Goal: Transaction & Acquisition: Download file/media

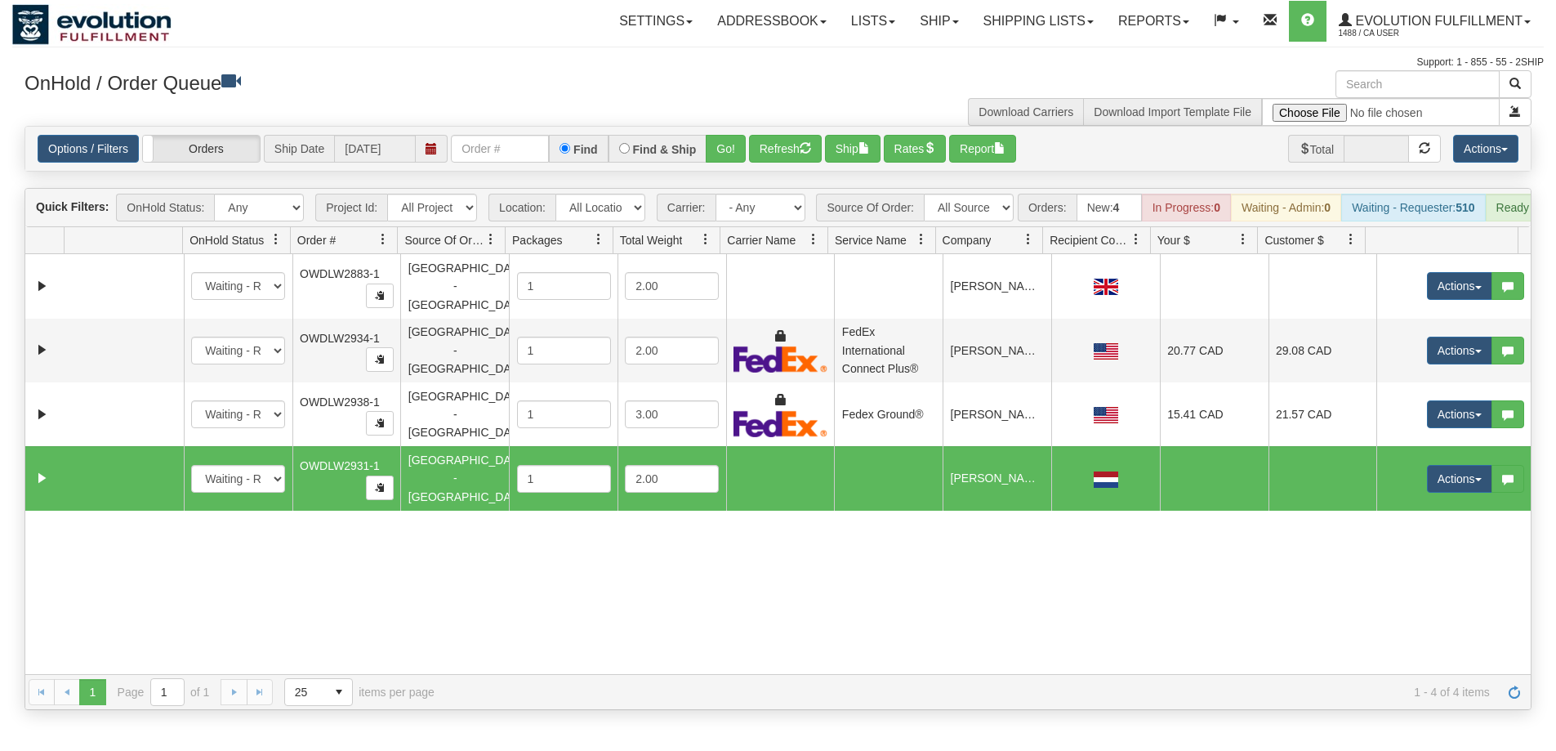
select select "[GEOGRAPHIC_DATA] - [GEOGRAPHIC_DATA]"
click at [1030, 25] on link "Shipping lists" at bounding box center [1038, 21] width 135 height 41
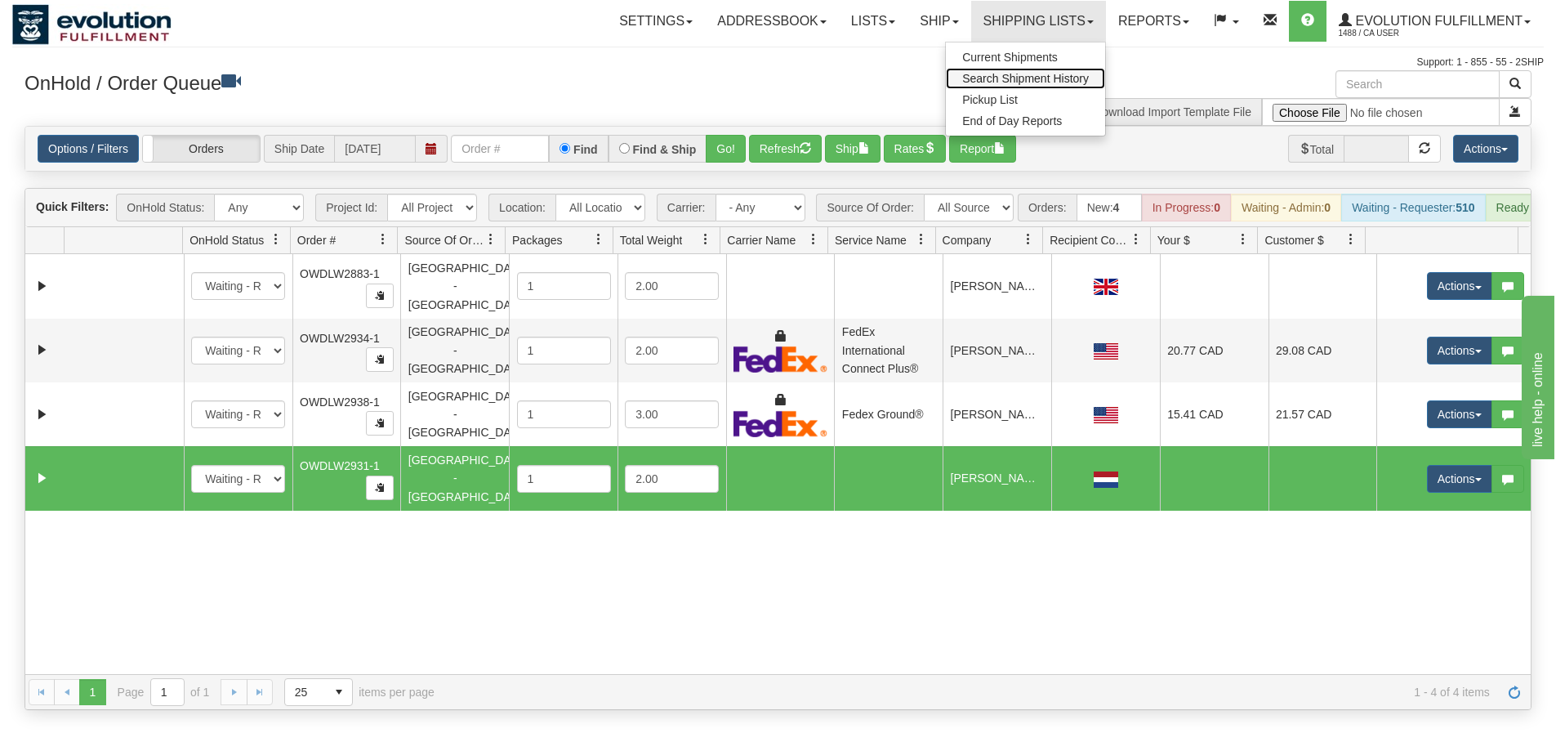
click at [1018, 79] on span "Search Shipment History" at bounding box center [1025, 78] width 127 height 13
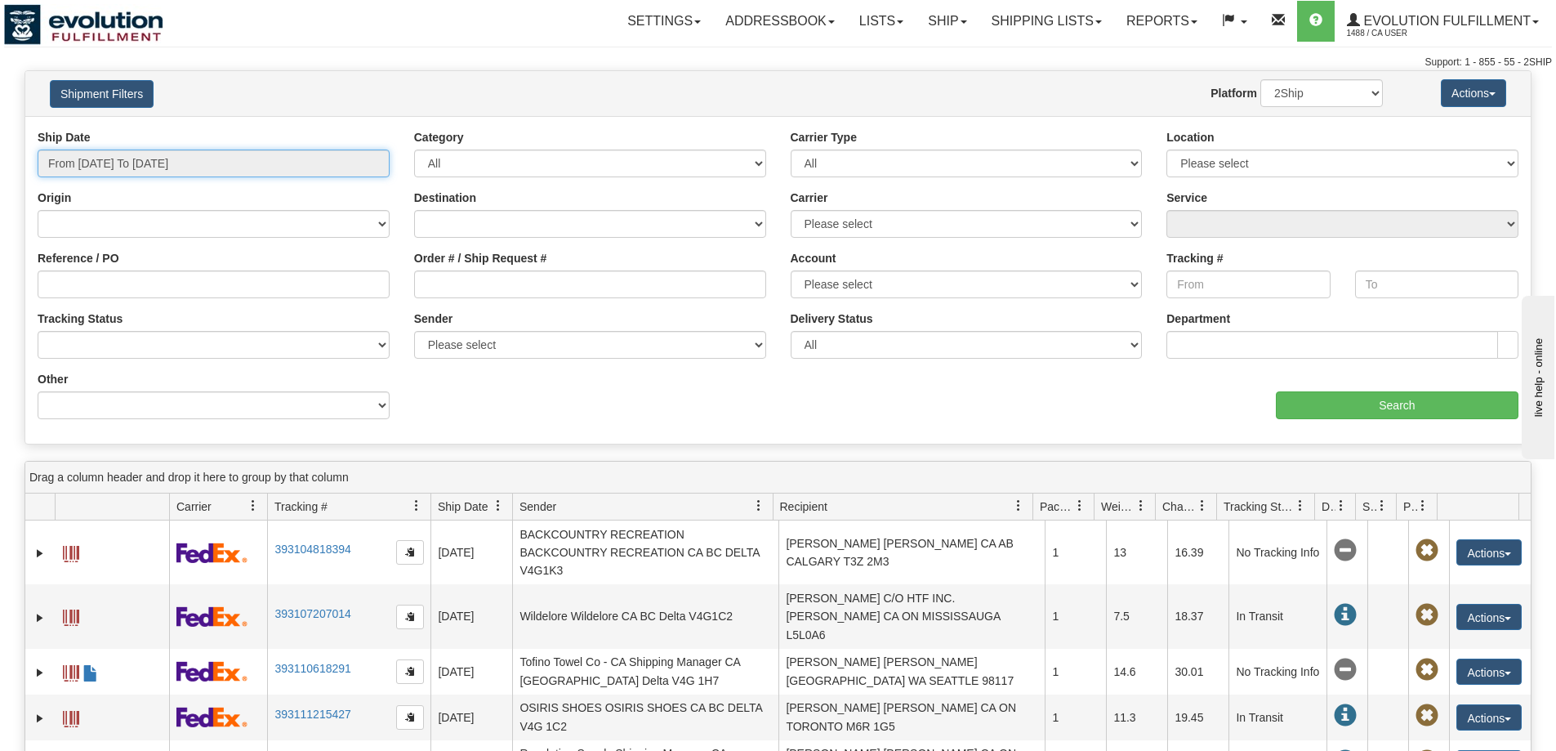
click at [96, 164] on input "From 09/11/2025 To 09/12/2025" at bounding box center [214, 163] width 352 height 28
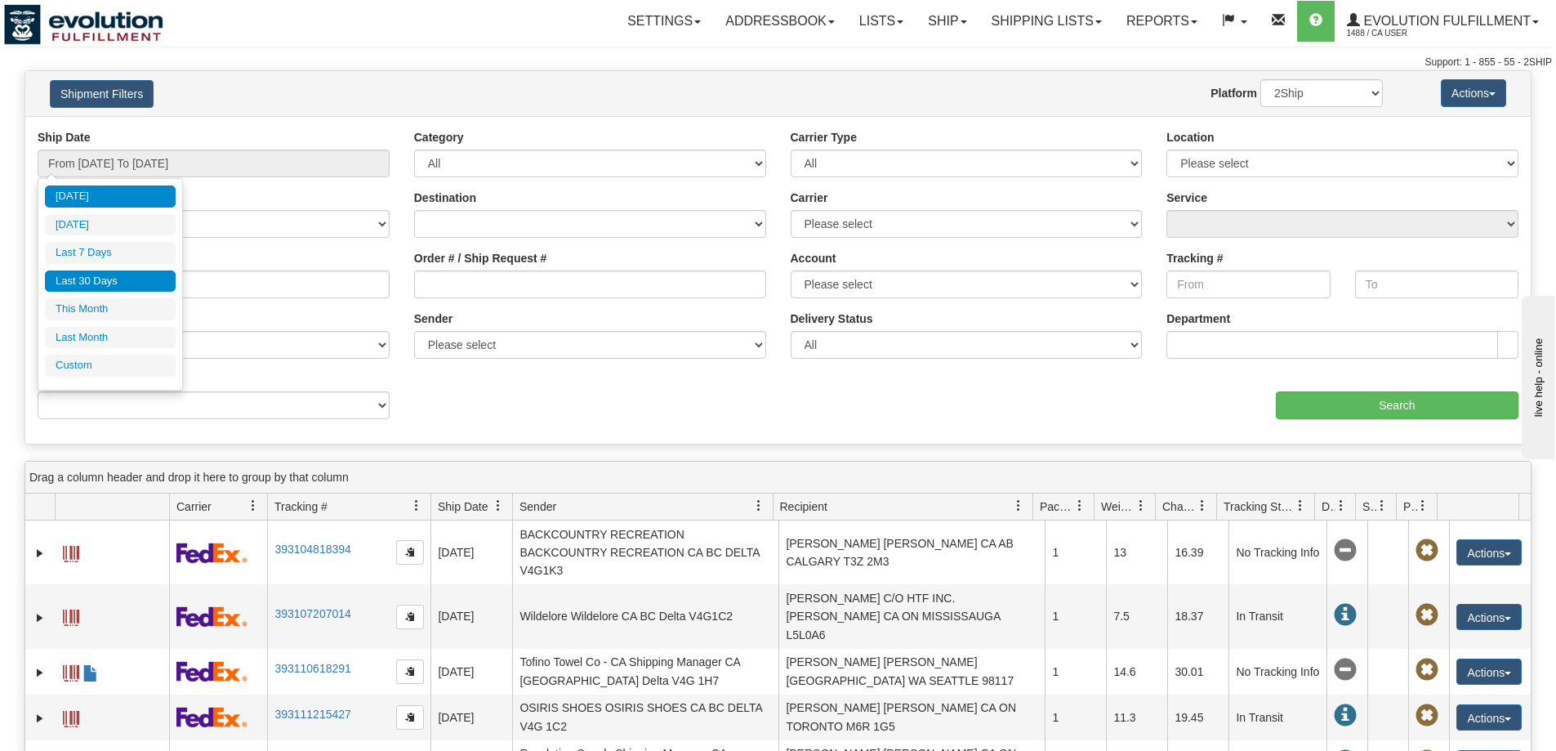
click at [107, 282] on li "Last 30 Days" at bounding box center [110, 281] width 131 height 22
type input "From 08/14/2025 To 09/12/2025"
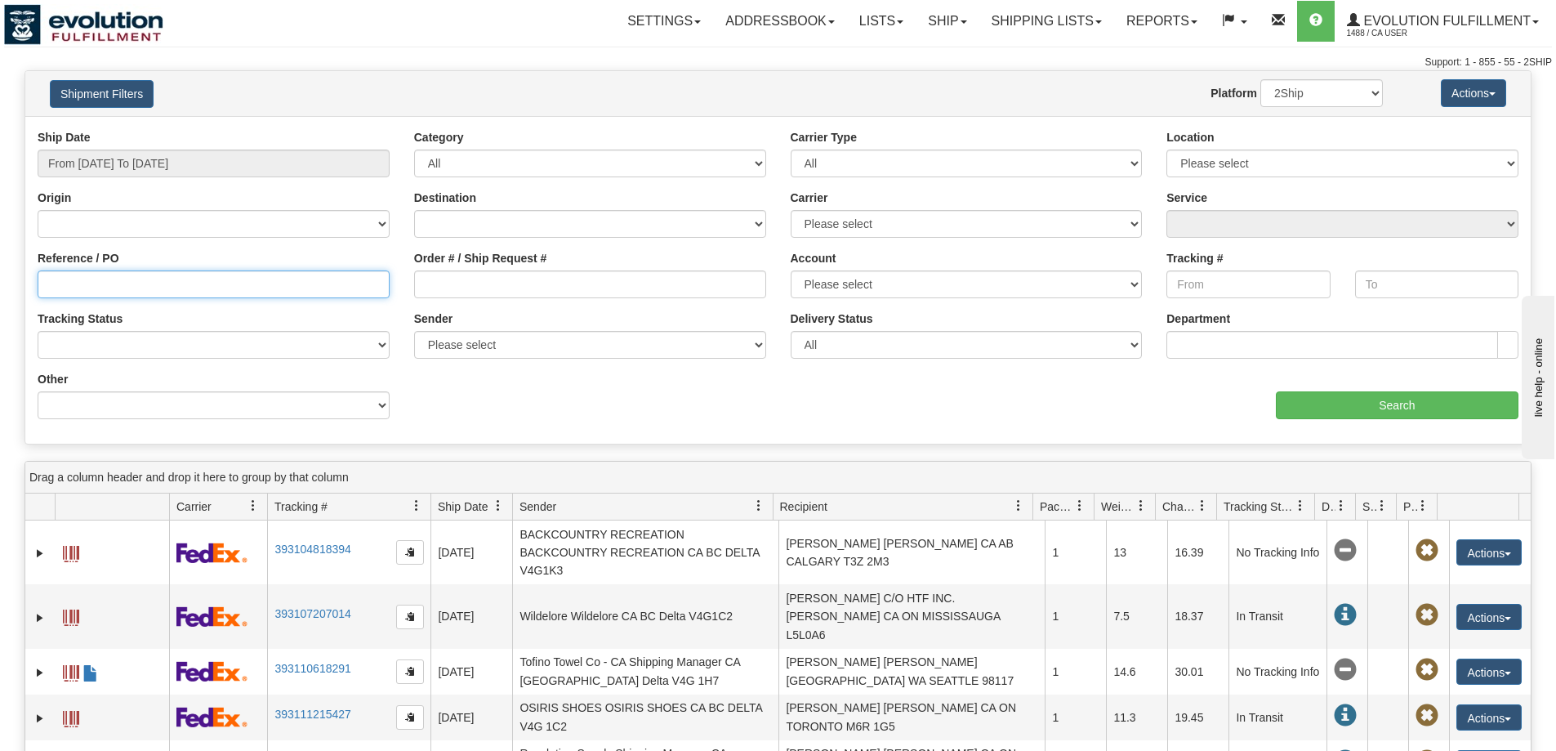
click at [99, 275] on input "Reference / PO" at bounding box center [214, 284] width 352 height 28
type input "17603681"
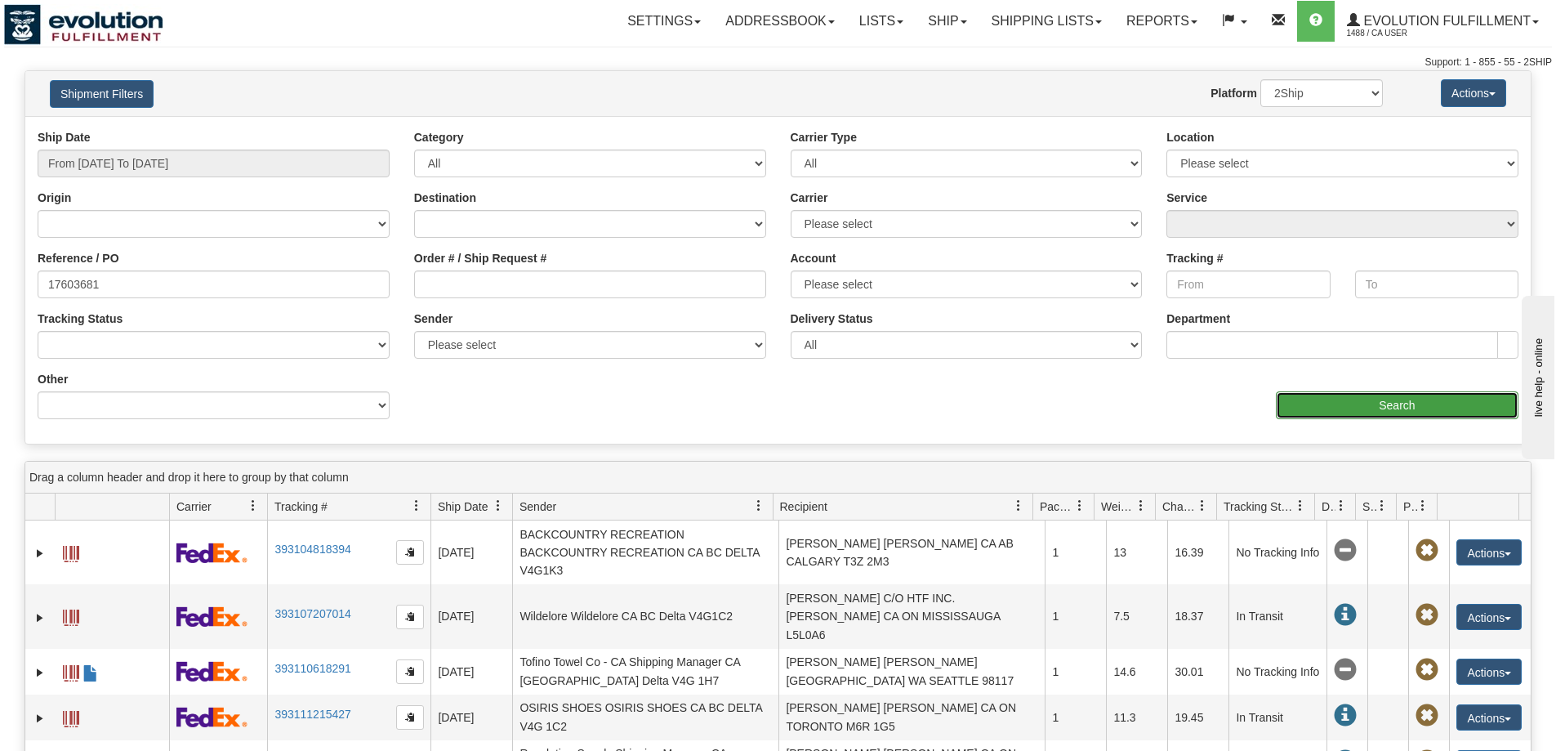
click at [1393, 413] on input "Search" at bounding box center [1397, 405] width 243 height 28
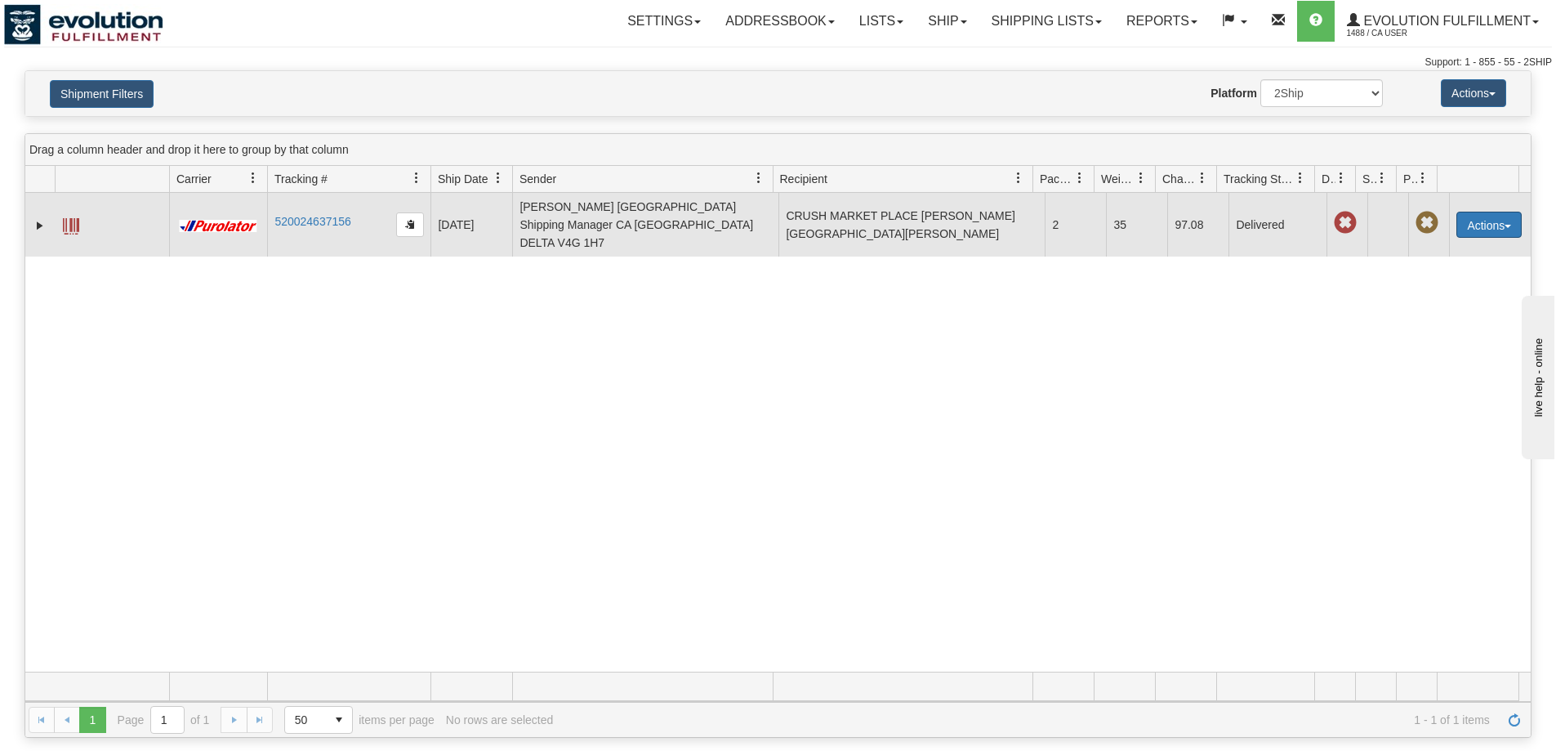
click at [1476, 212] on button "Actions" at bounding box center [1488, 225] width 65 height 26
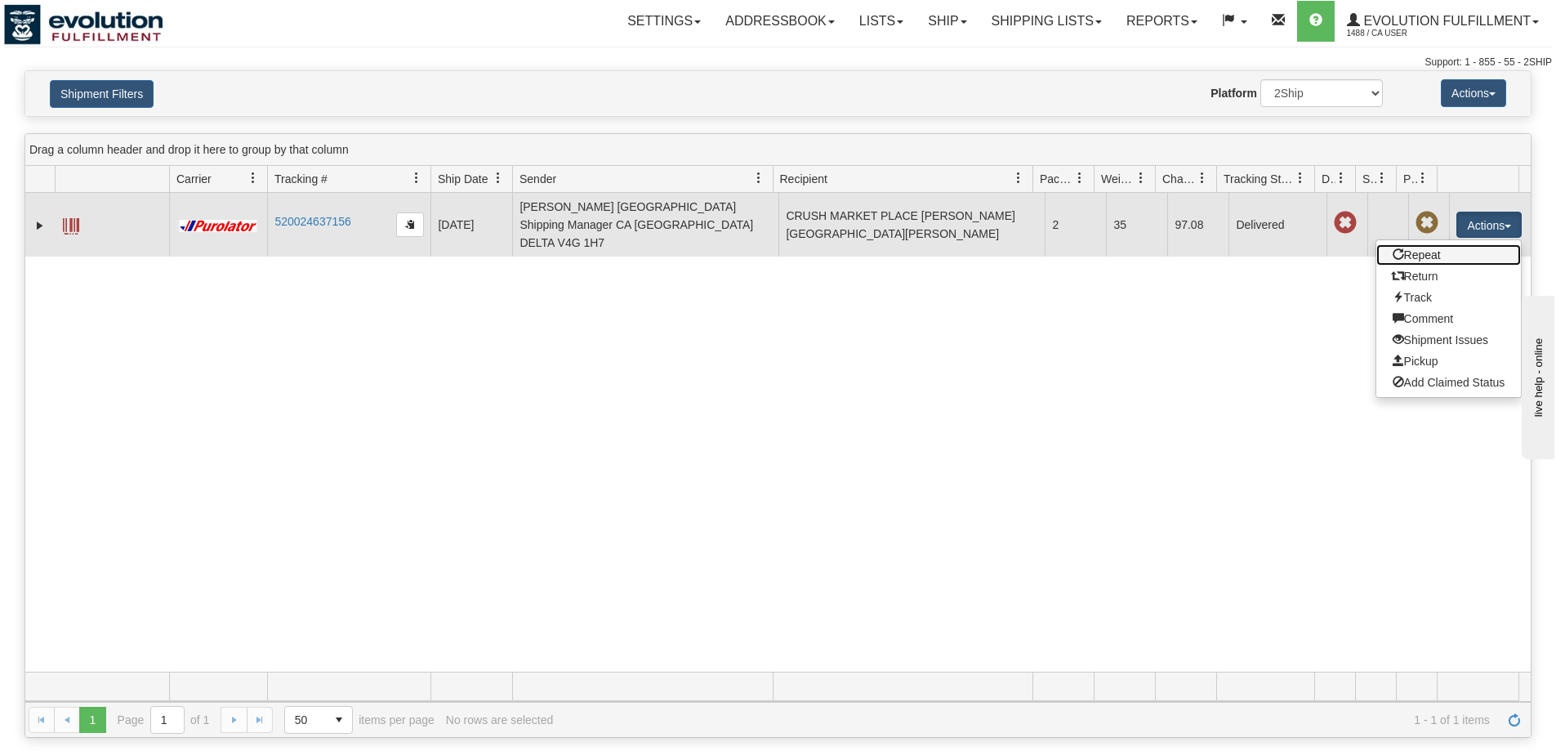
click at [1446, 244] on link "Repeat" at bounding box center [1448, 254] width 145 height 21
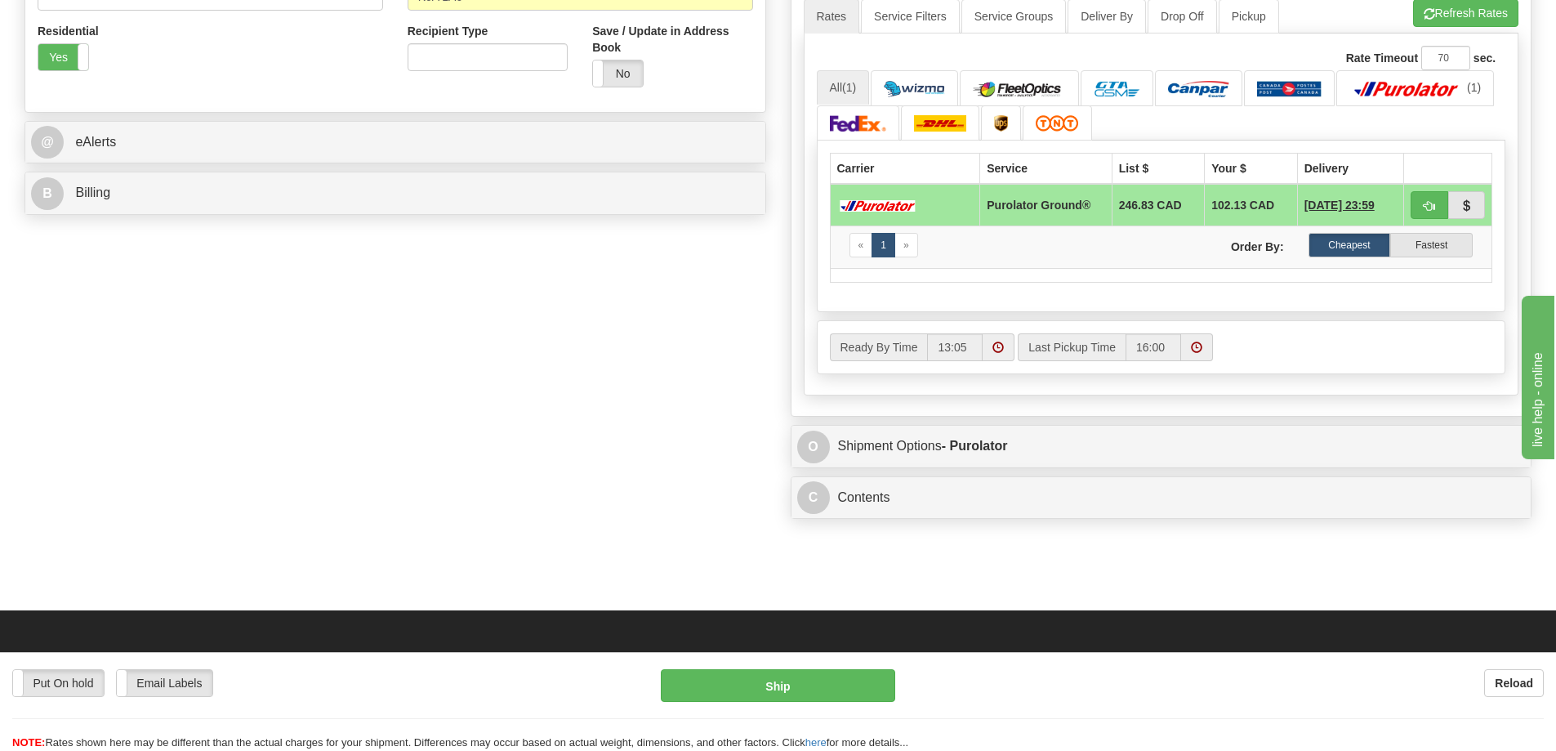
scroll to position [633, 0]
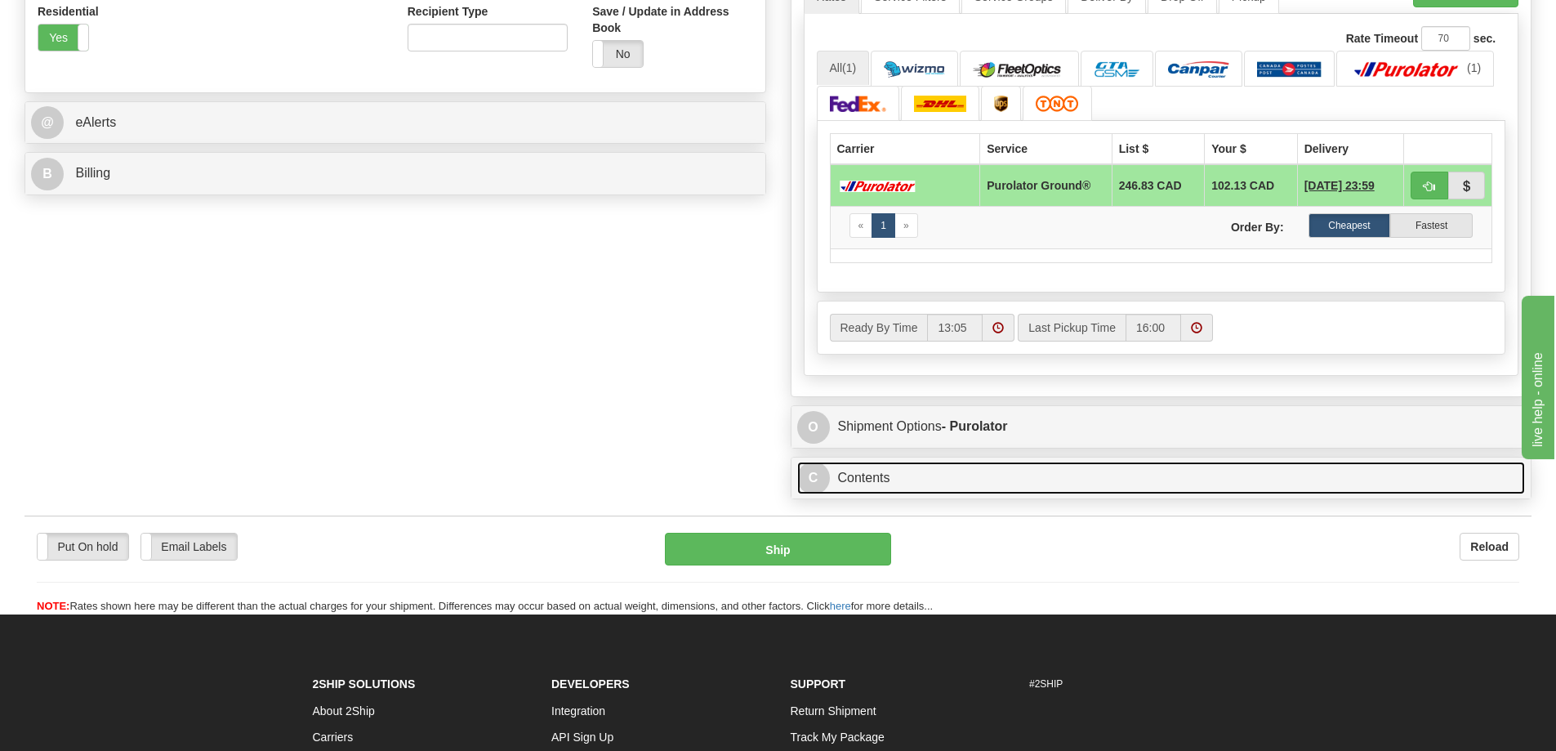
click at [909, 483] on link "C Contents" at bounding box center [1161, 477] width 728 height 33
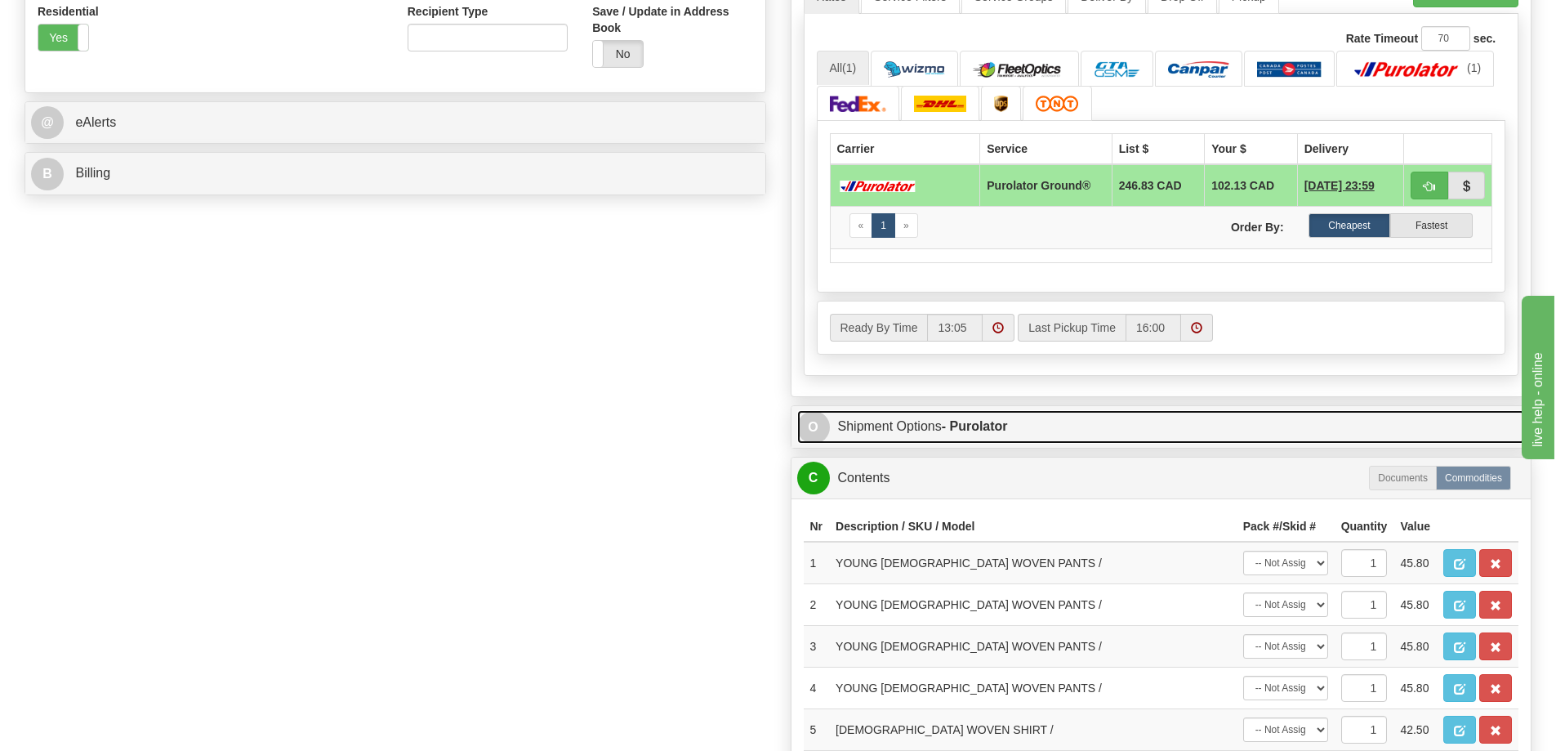
click at [920, 438] on link "O Shipment Options - Purolator" at bounding box center [1161, 426] width 728 height 33
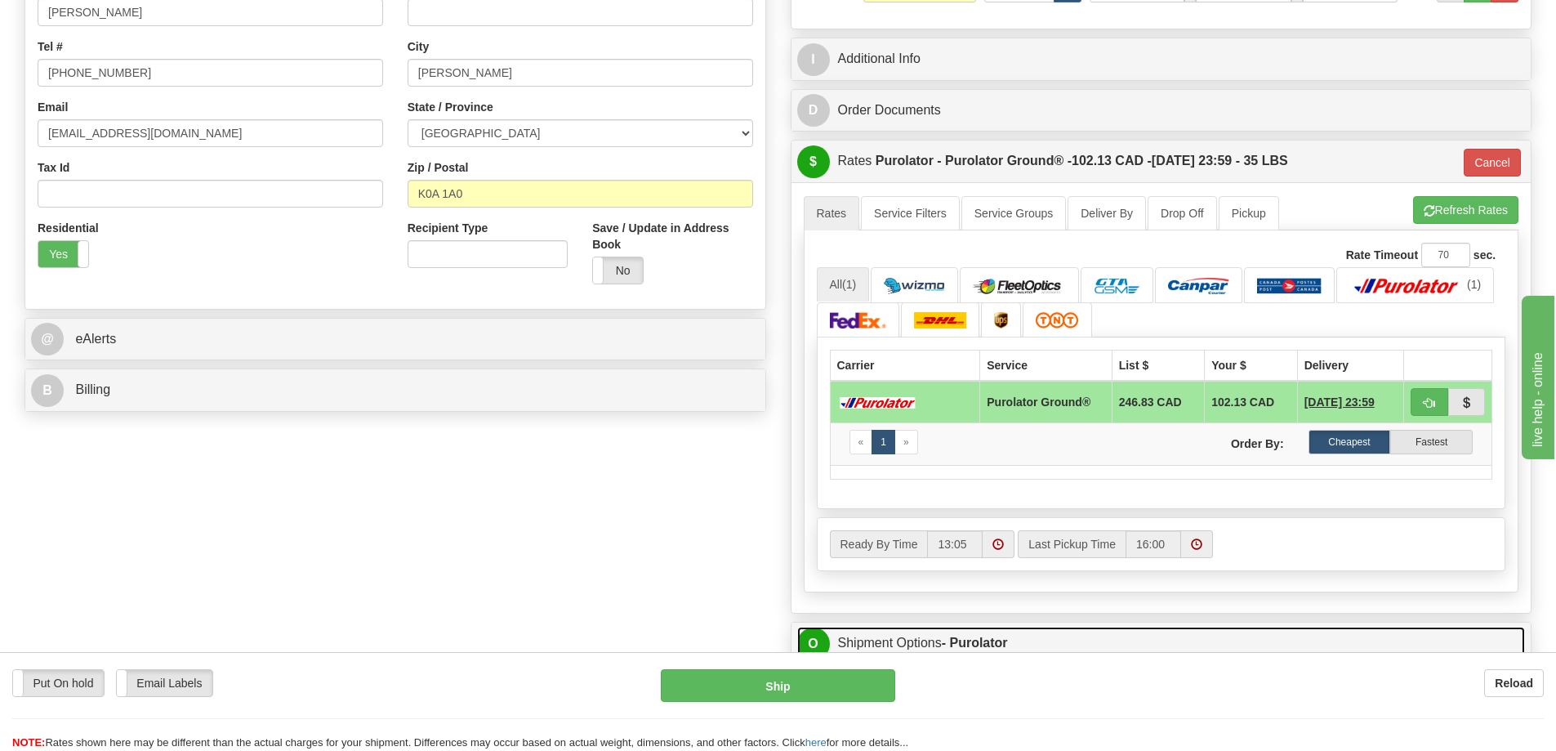
scroll to position [858, 0]
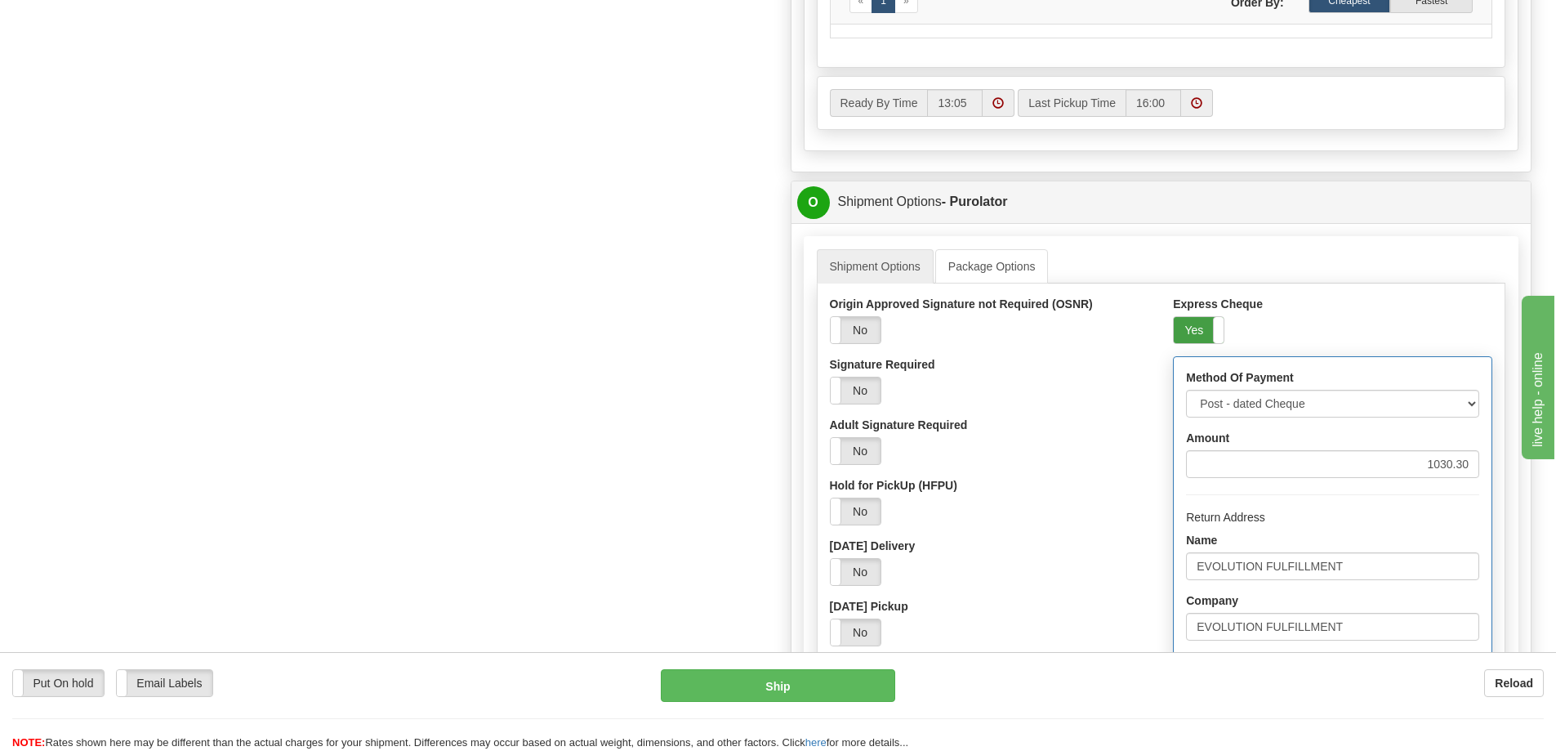
click at [1196, 334] on label "Yes" at bounding box center [1199, 330] width 50 height 26
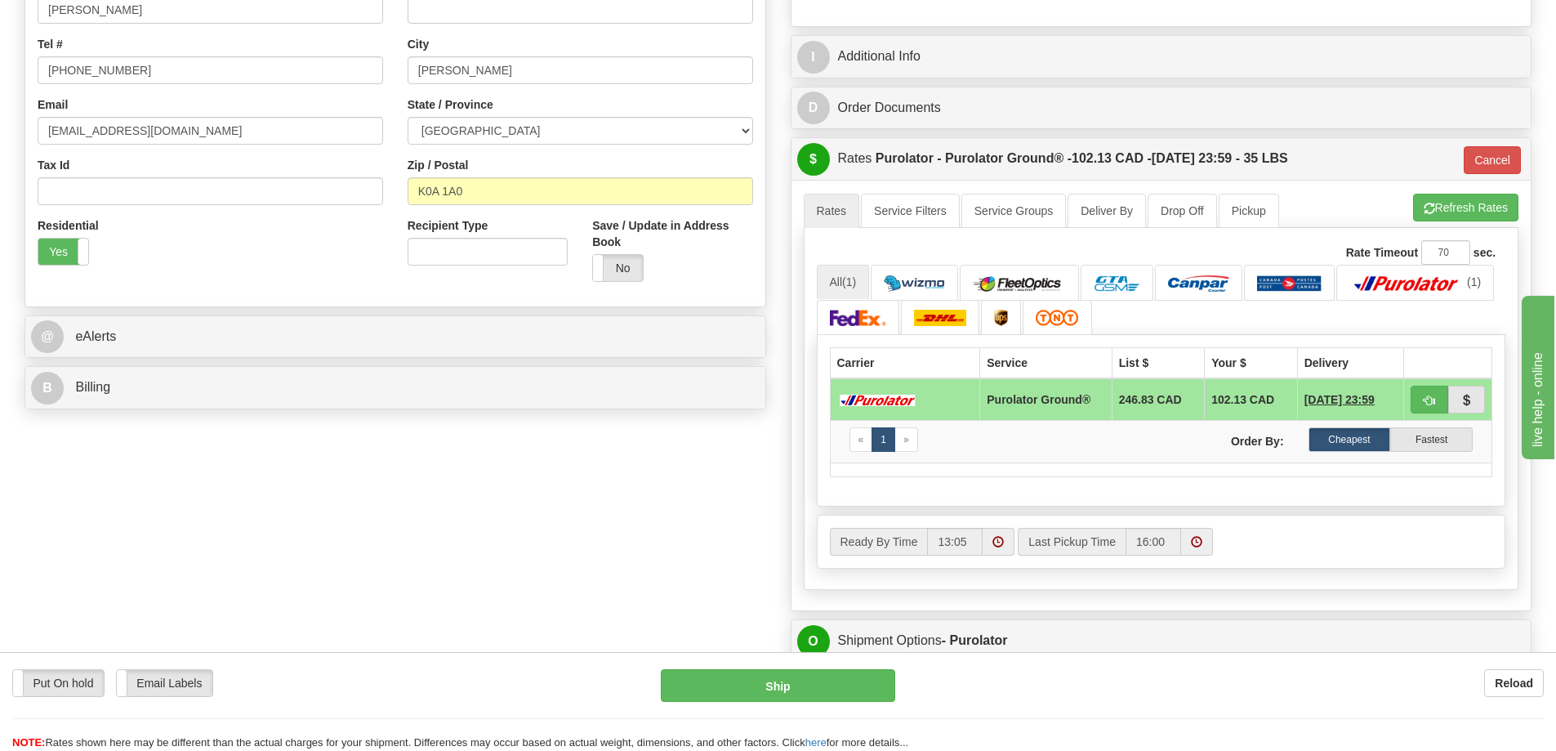
scroll to position [408, 0]
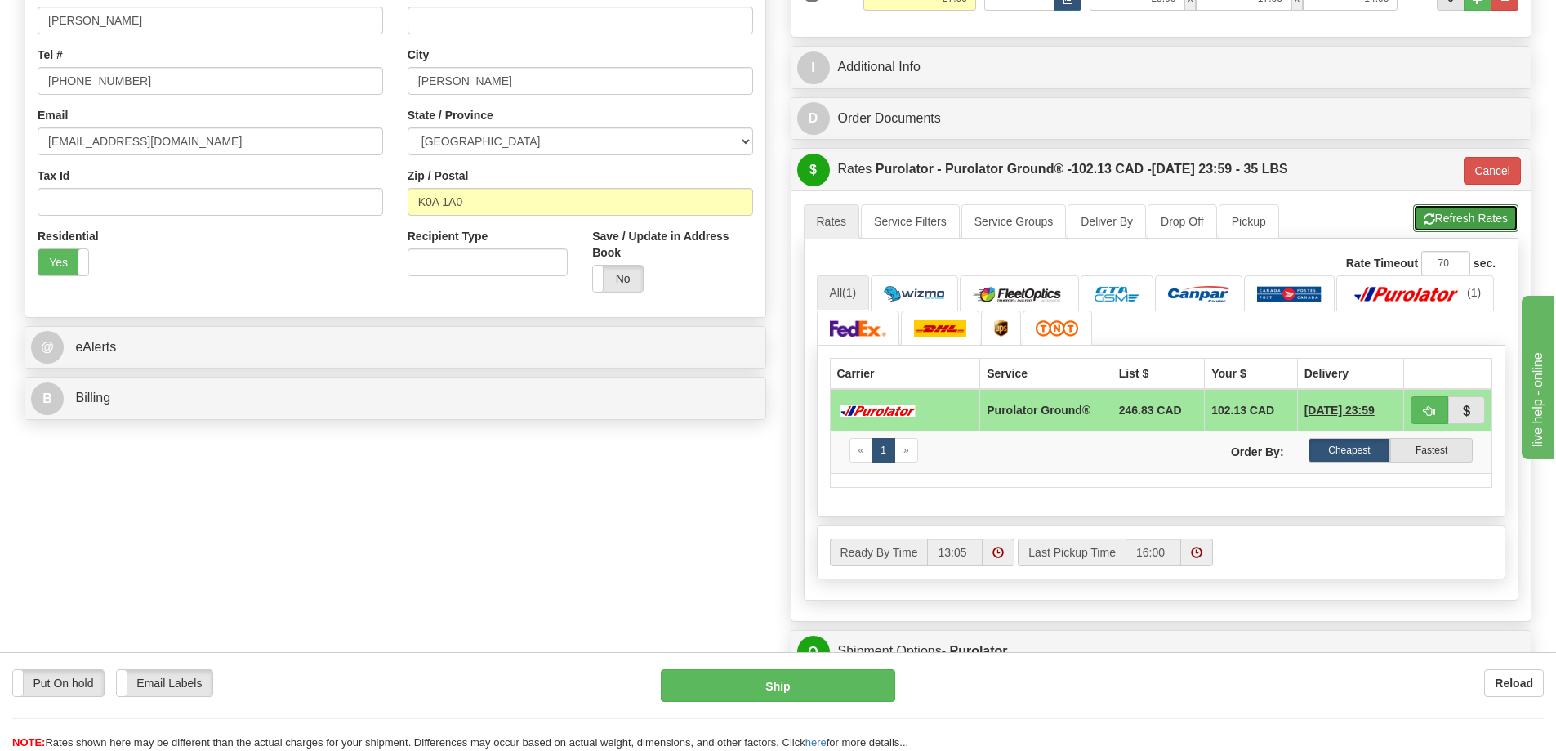
click at [1486, 215] on button "Refresh Rates" at bounding box center [1465, 218] width 105 height 28
click at [1462, 403] on button "button" at bounding box center [1467, 410] width 38 height 28
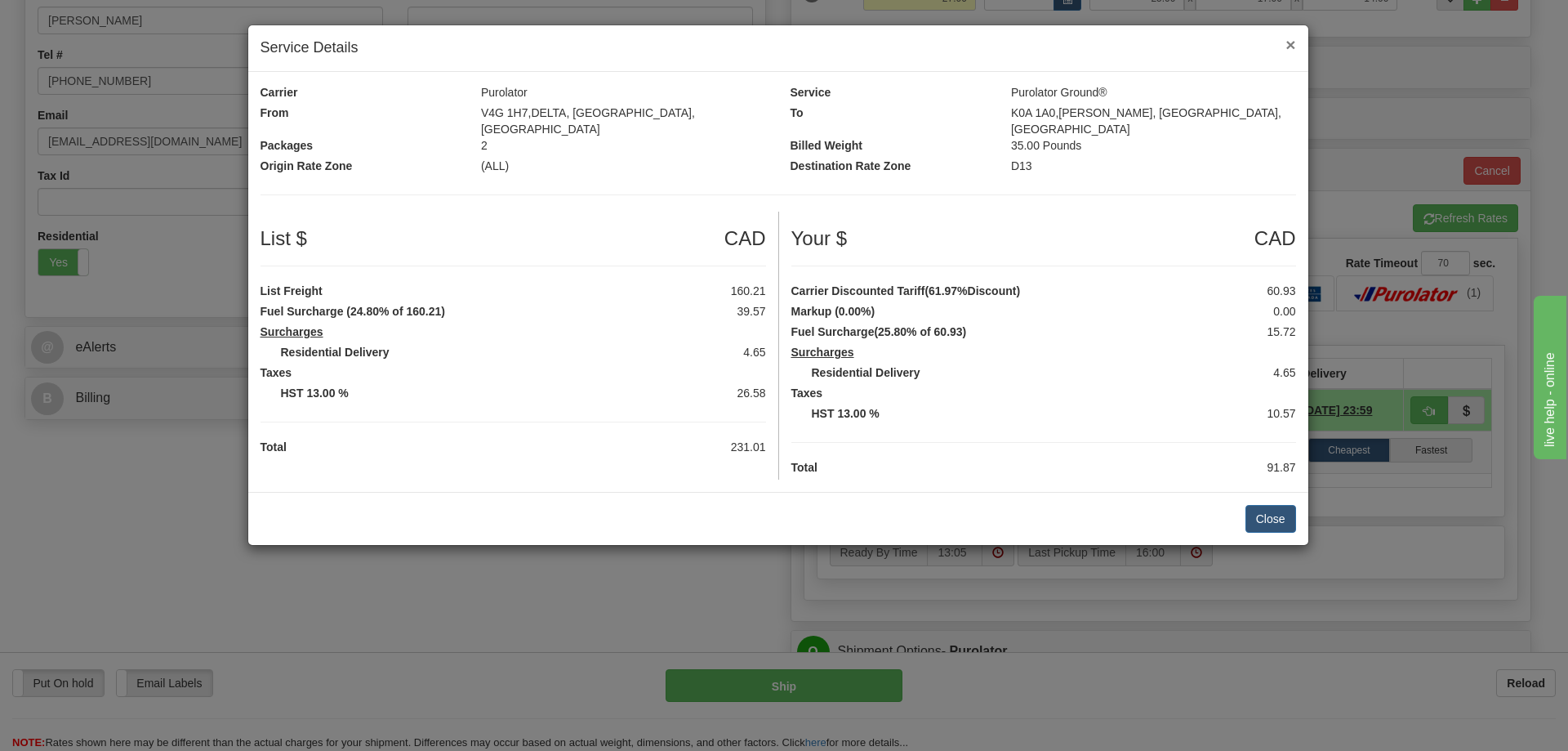
click at [1288, 49] on span "×" at bounding box center [1290, 44] width 10 height 19
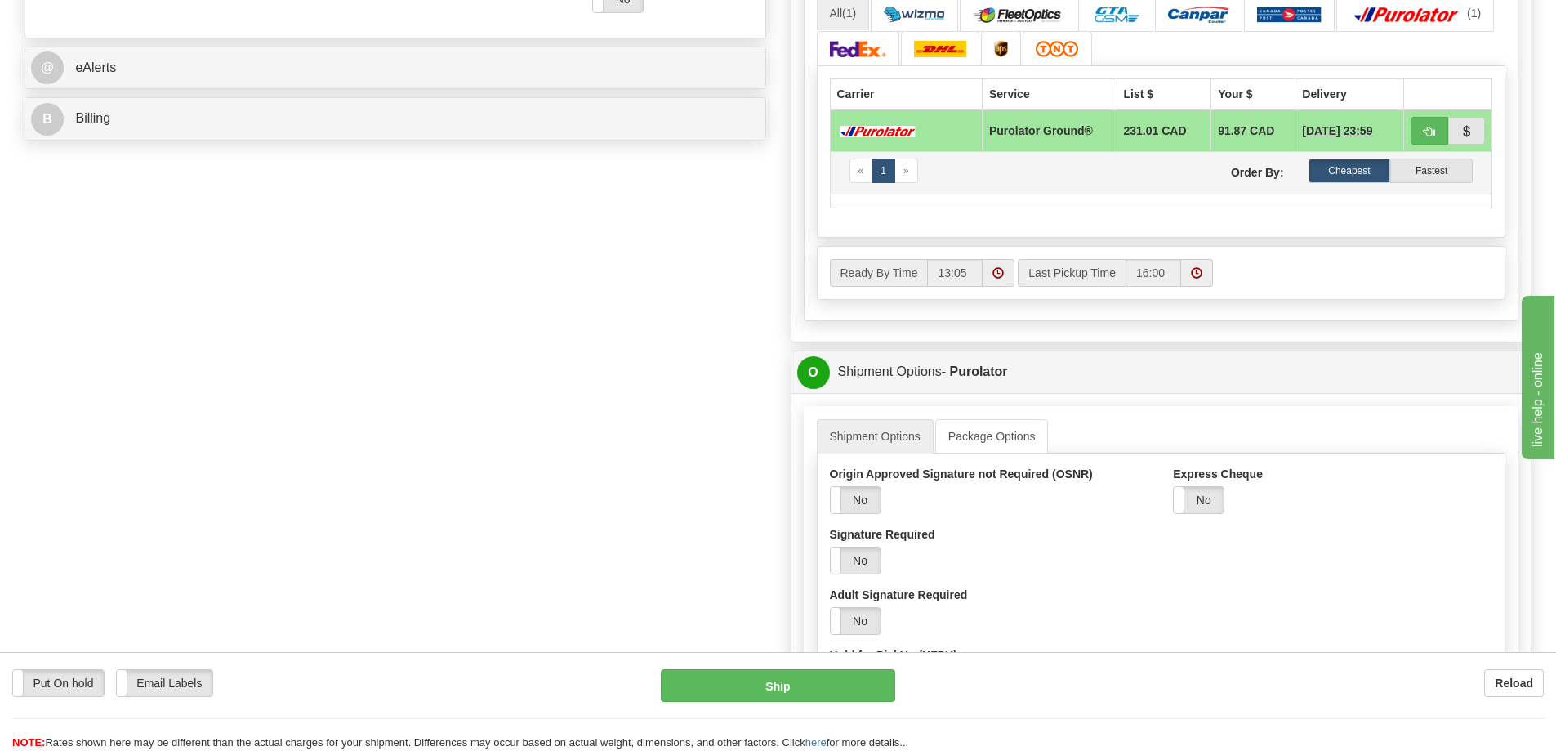
scroll to position [694, 0]
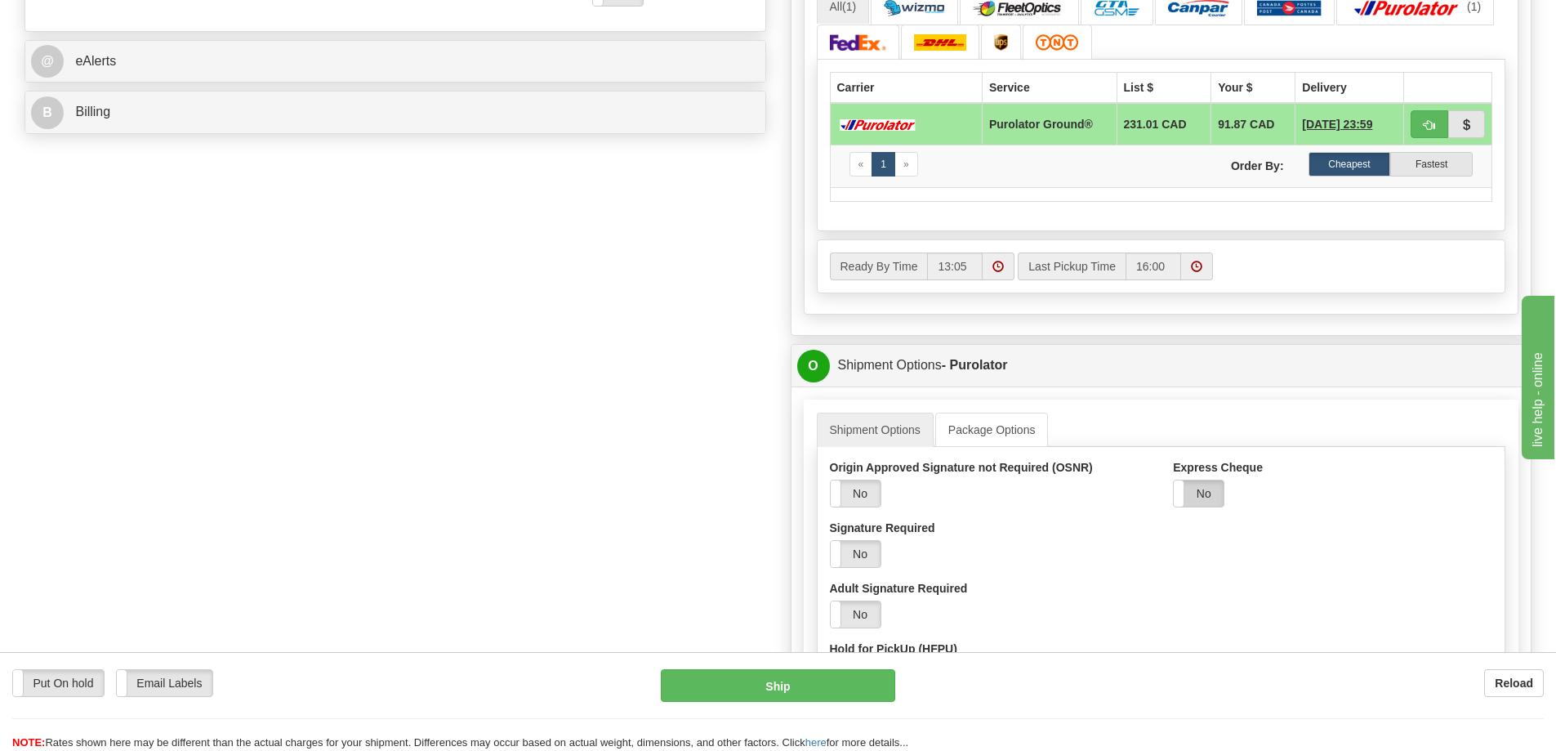
click at [1213, 489] on label "No" at bounding box center [1199, 493] width 50 height 26
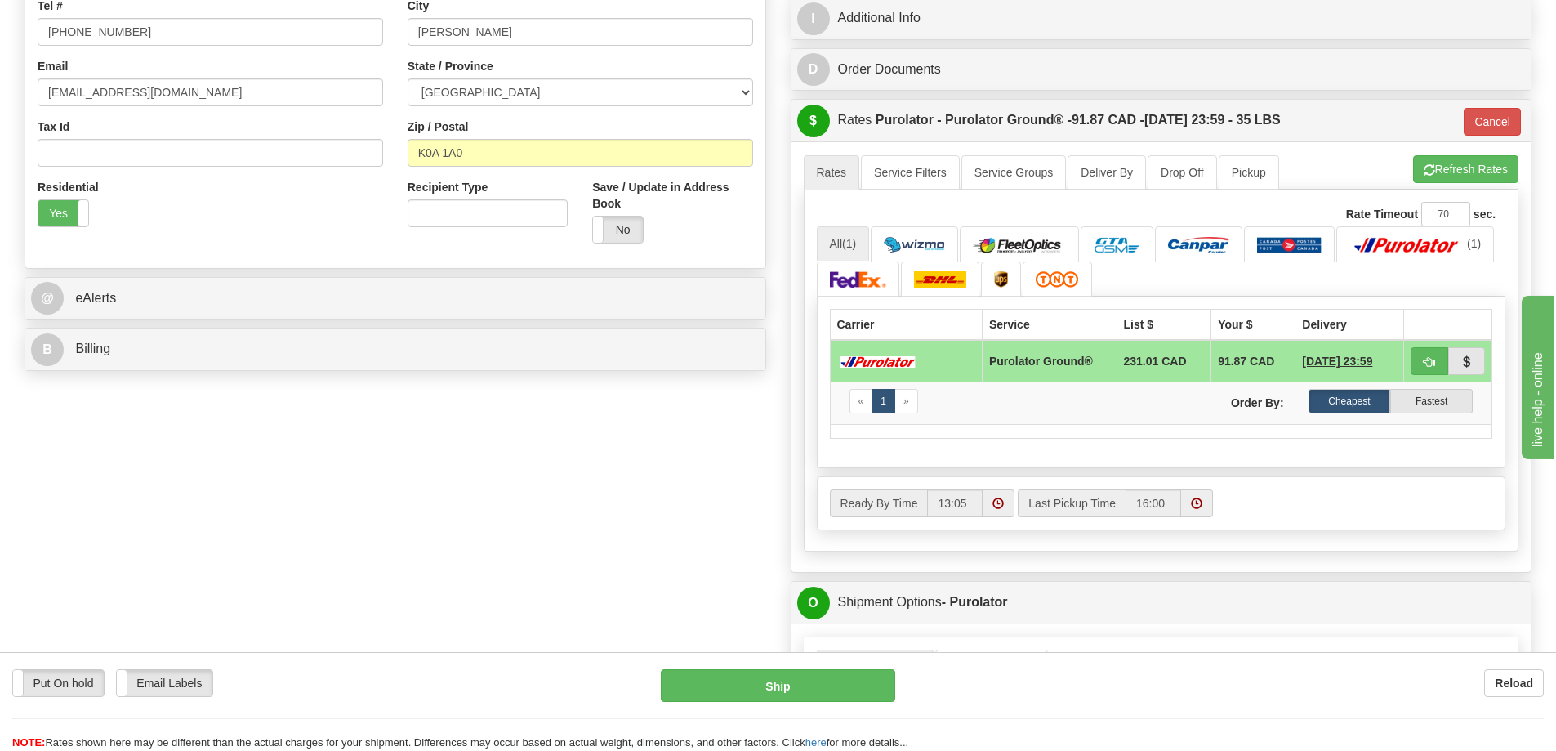
scroll to position [347, 0]
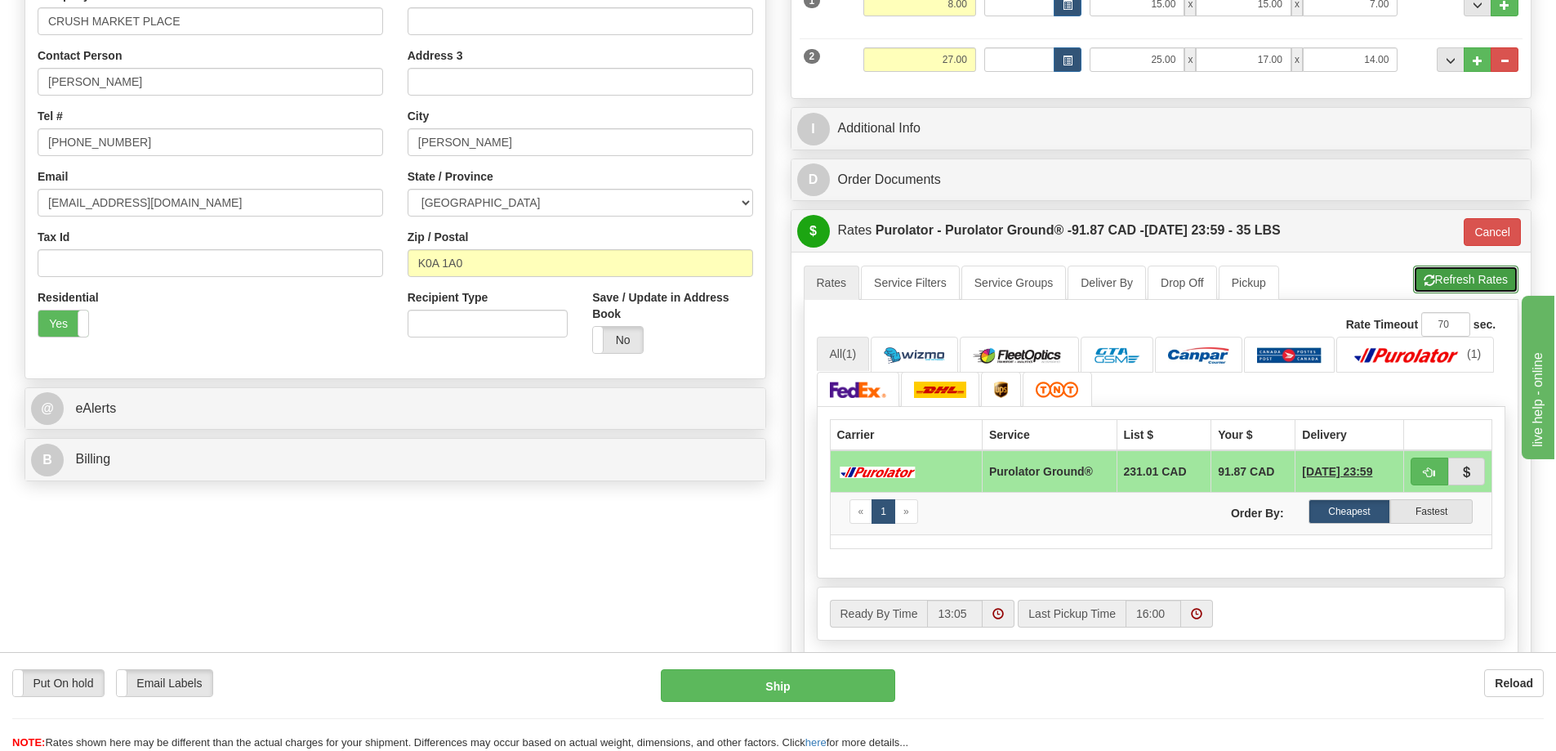
click at [1468, 269] on button "Refresh Rates" at bounding box center [1465, 279] width 105 height 28
type input "260"
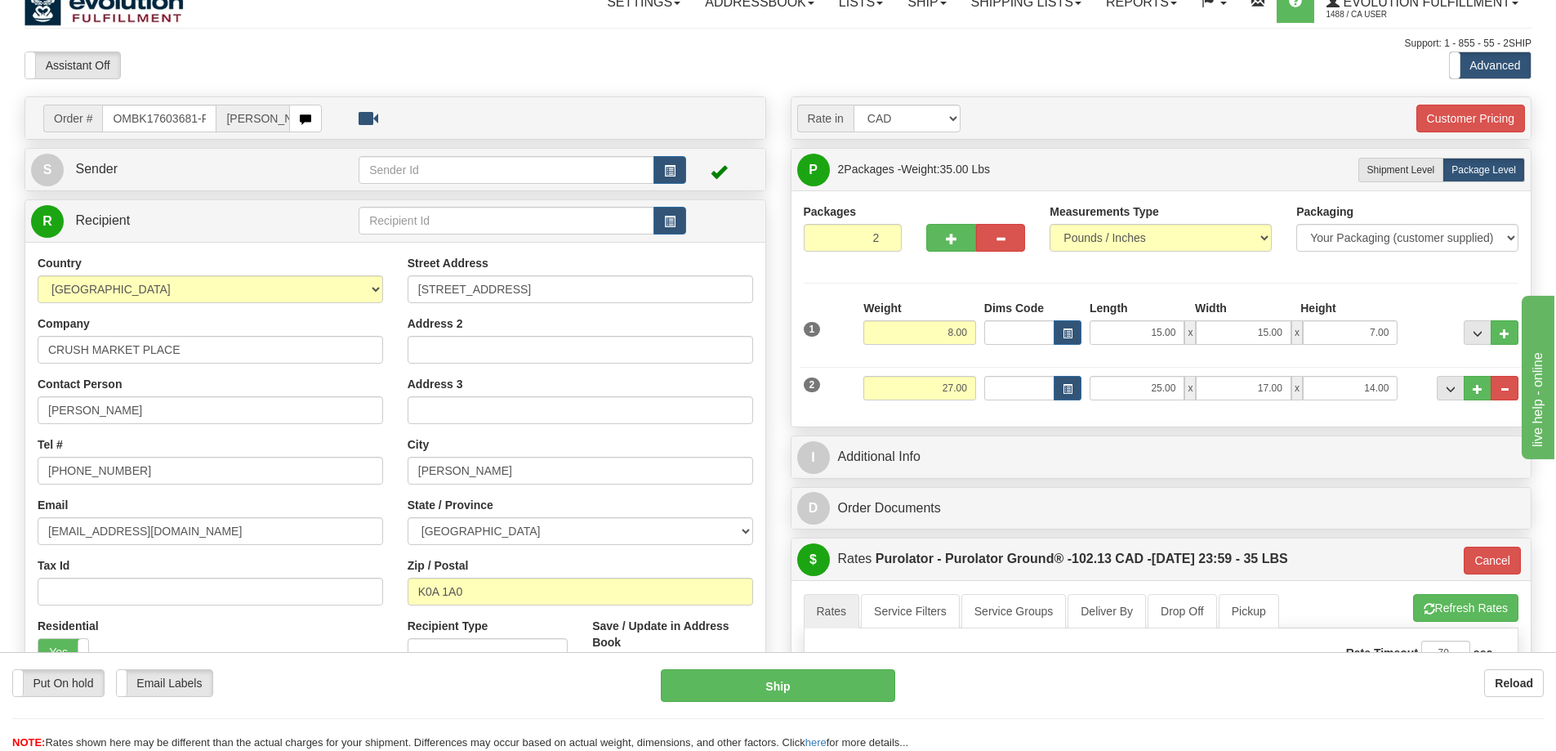
scroll to position [0, 0]
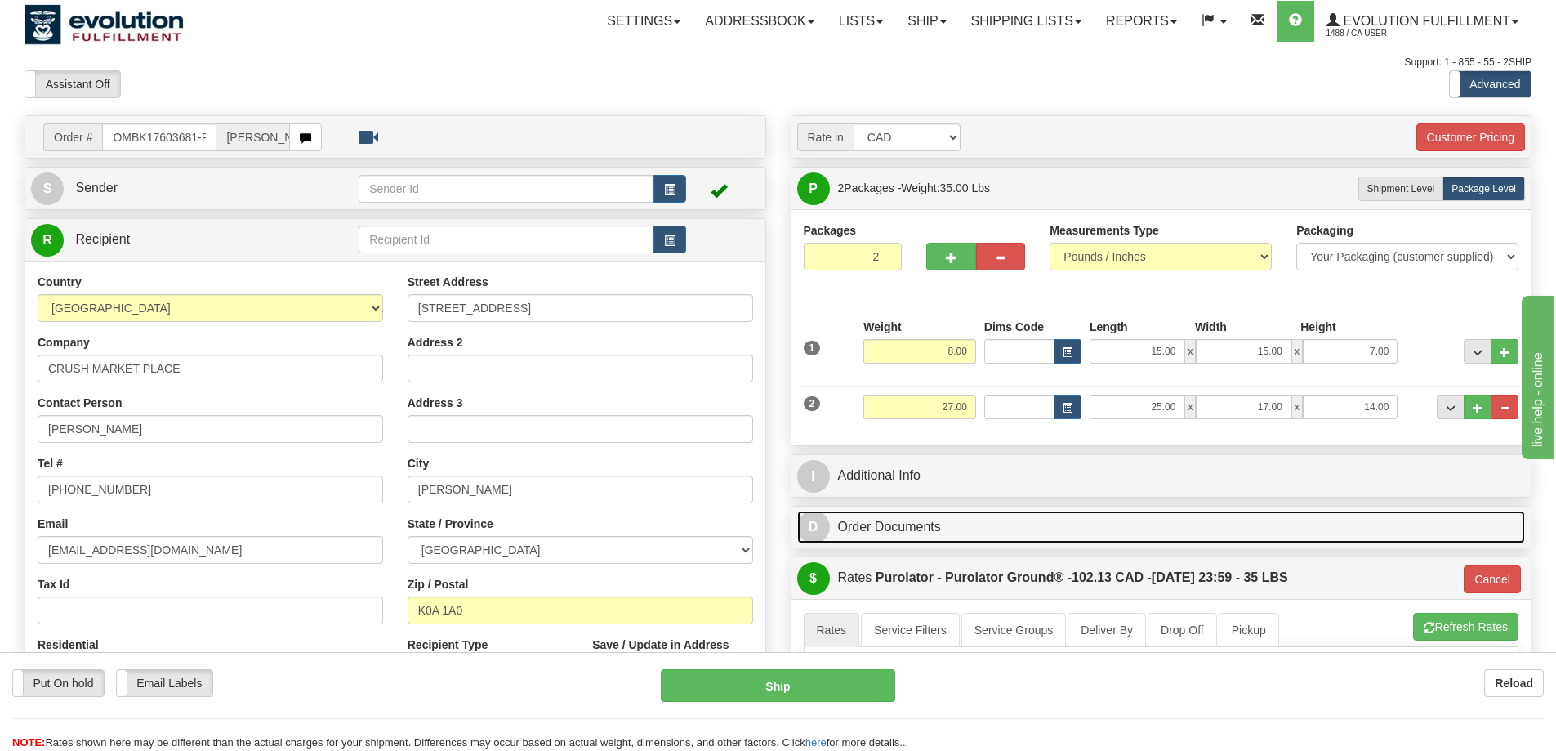
click at [942, 513] on link "D Order Documents" at bounding box center [1161, 526] width 728 height 33
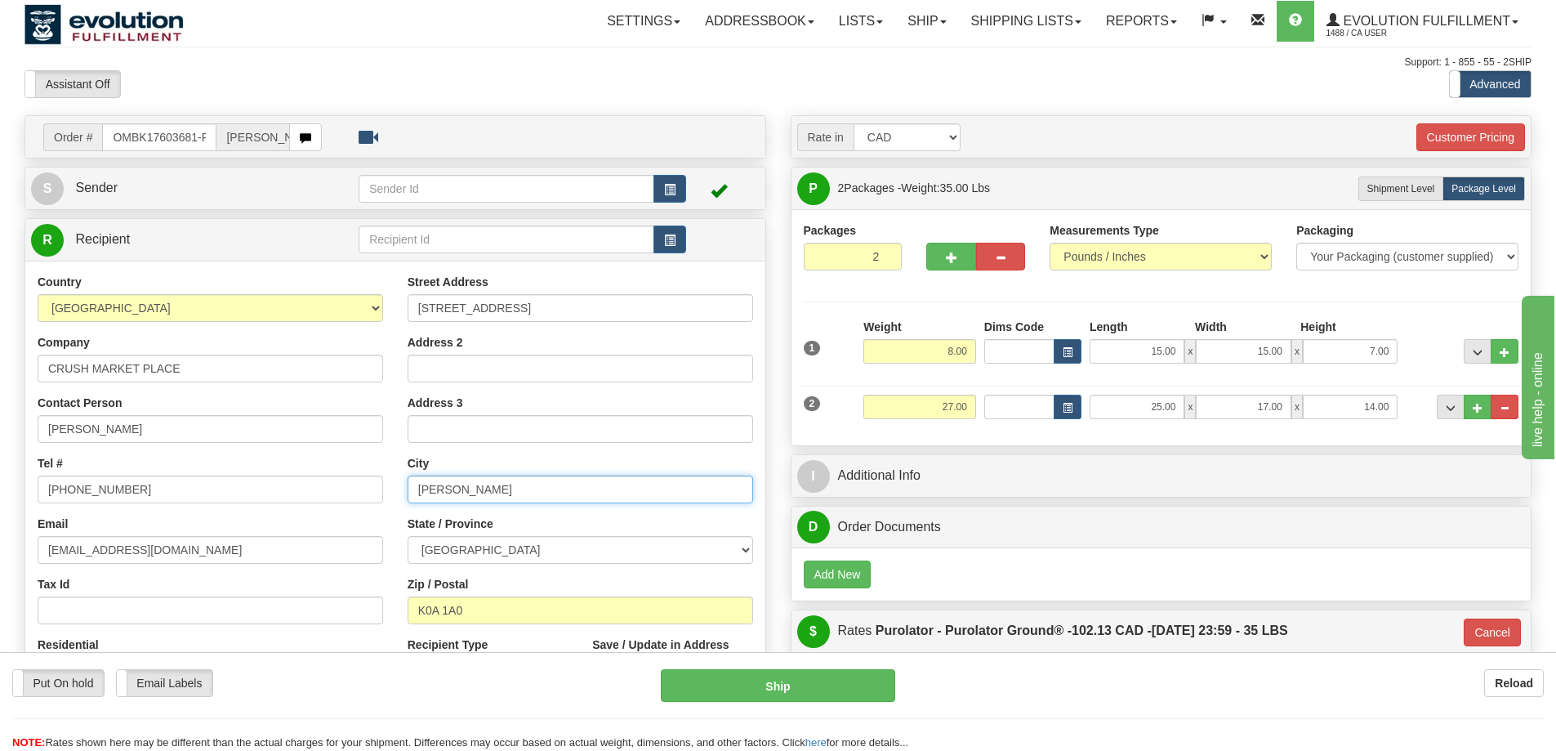
drag, startPoint x: 506, startPoint y: 494, endPoint x: 305, endPoint y: 472, distance: 202.9
click at [305, 472] on div "Country [GEOGRAPHIC_DATA] [GEOGRAPHIC_DATA] [GEOGRAPHIC_DATA] [GEOGRAPHIC_DATA]…" at bounding box center [395, 493] width 740 height 439
click at [1026, 11] on link "Shipping lists" at bounding box center [1026, 21] width 135 height 41
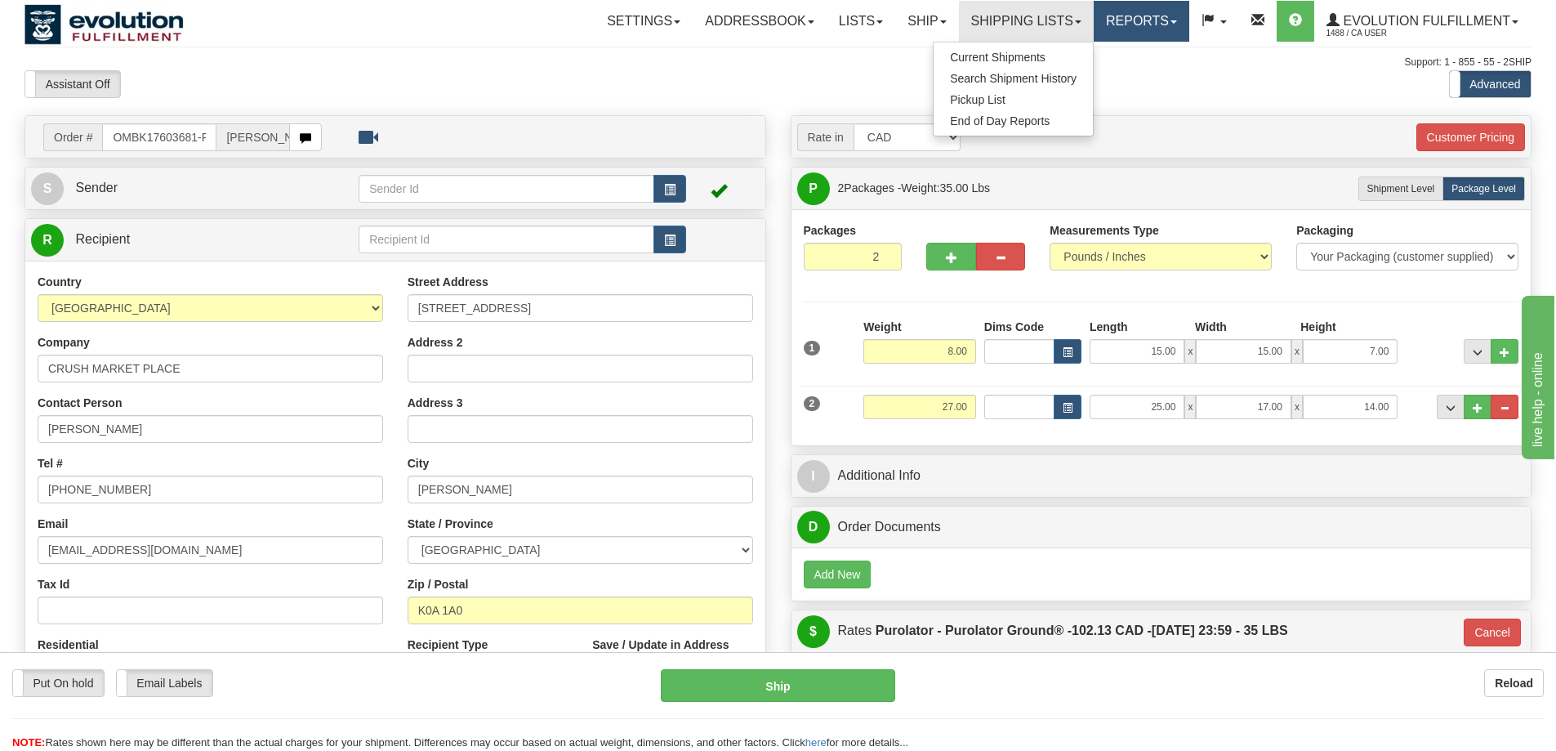
click at [1128, 23] on link "Reports" at bounding box center [1142, 21] width 96 height 41
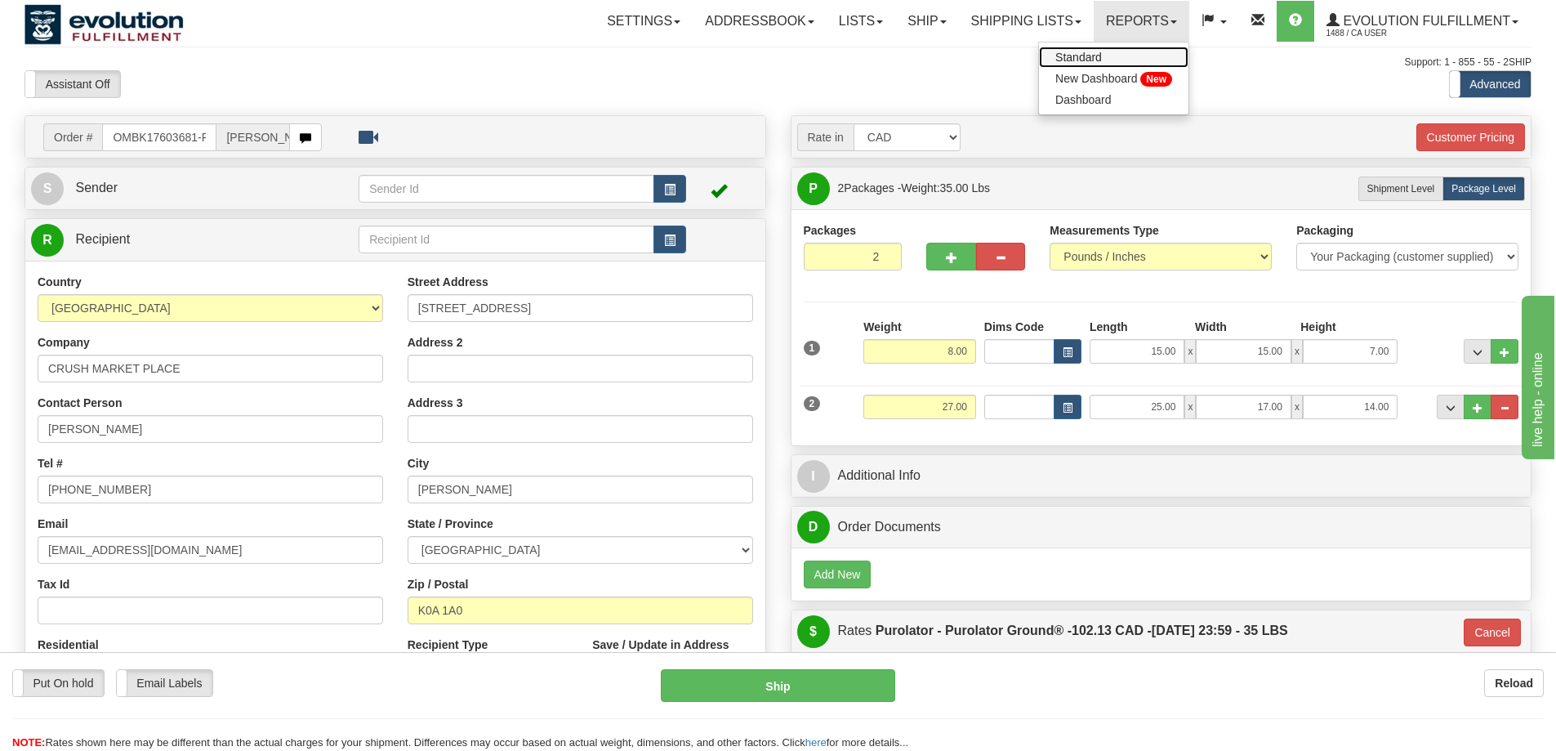
click at [1108, 52] on link "Standard" at bounding box center [1113, 57] width 149 height 21
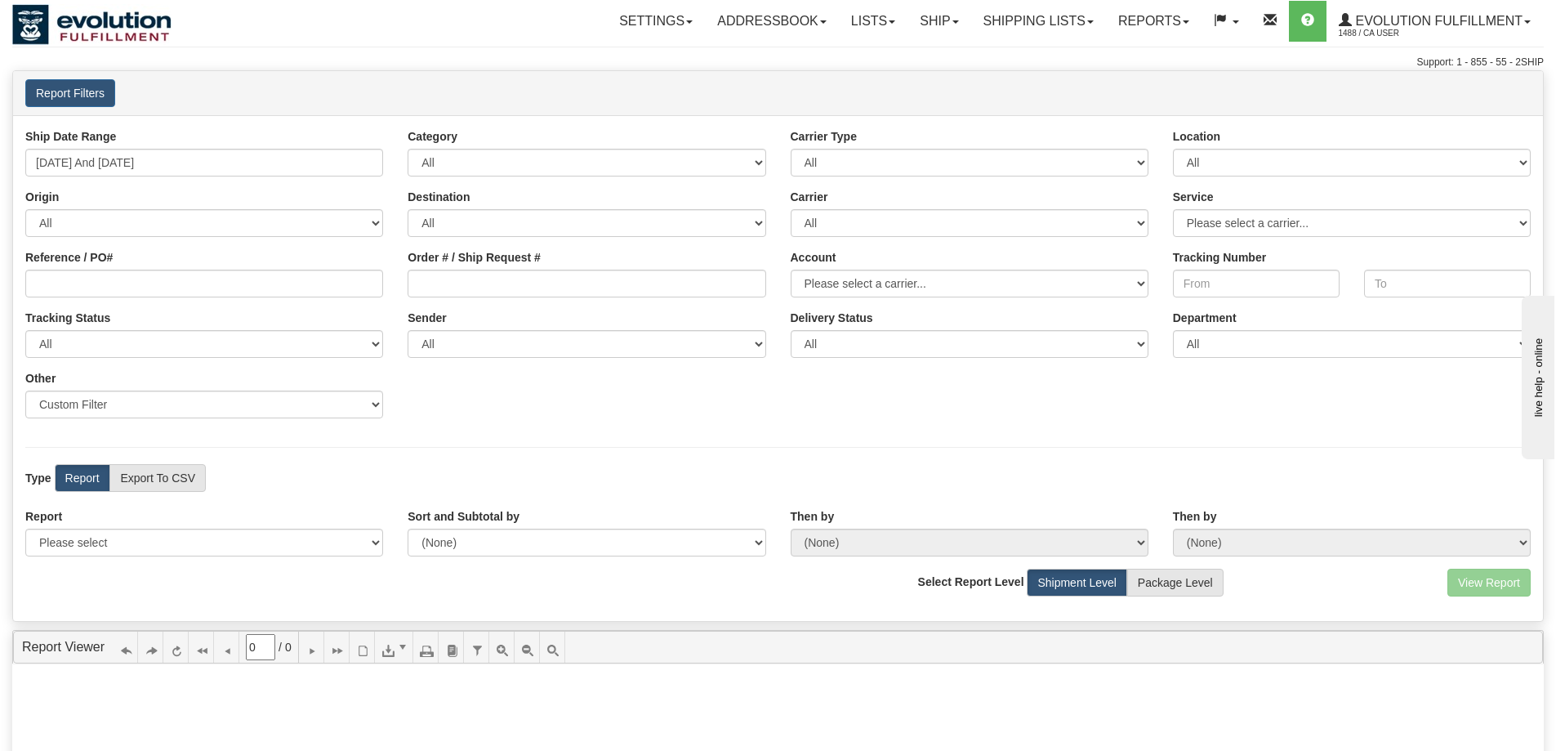
click at [613, 487] on div "Type Report Export To CSV View Map" at bounding box center [778, 478] width 1530 height 28
click at [176, 481] on label "Export To CSV" at bounding box center [157, 478] width 96 height 28
radio input "true"
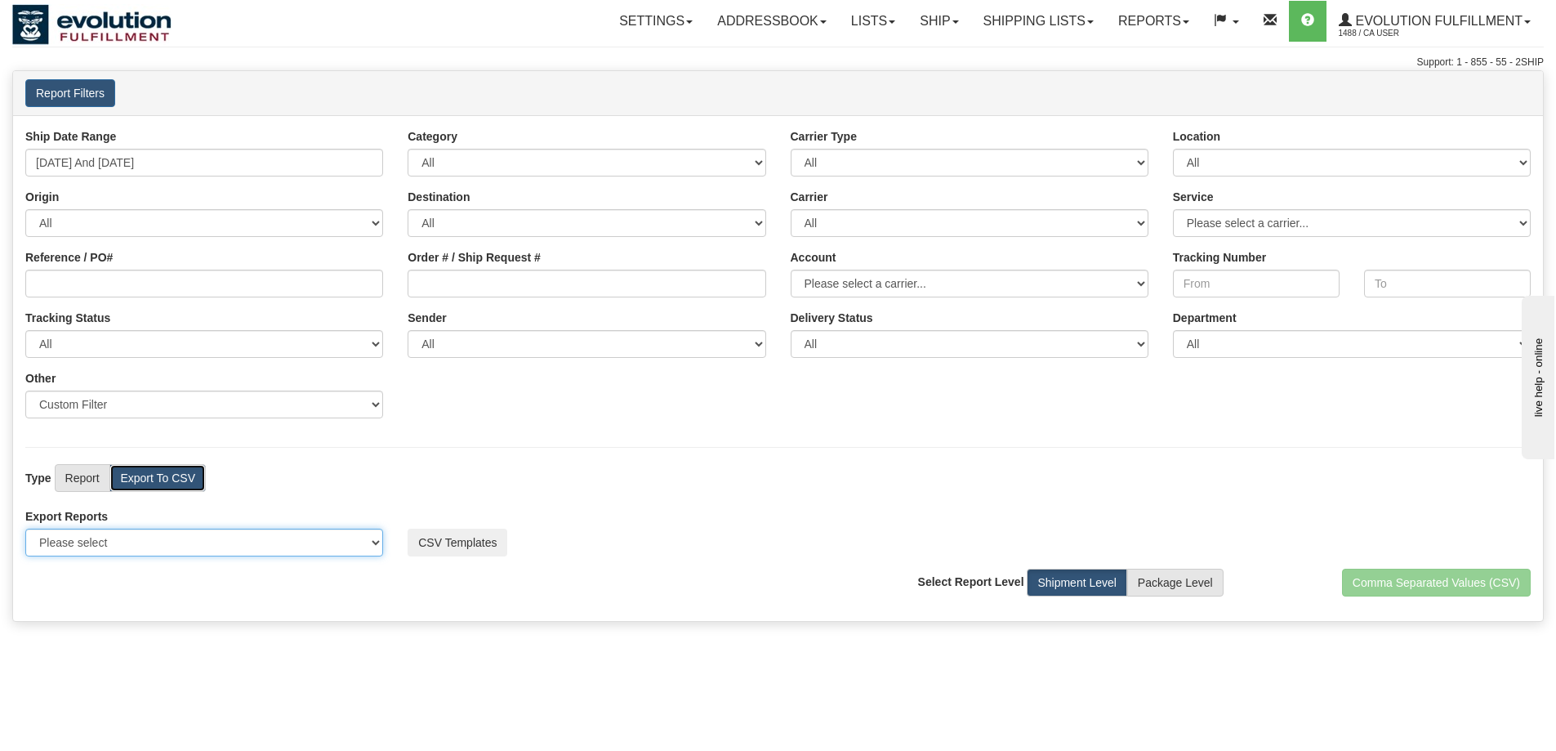
click at [172, 541] on select "Please select US Imports Section 321 US Imports Section 321 V2 US Imports Secti…" at bounding box center [204, 542] width 358 height 28
select select "169"
click at [25, 528] on select "Please select US Imports Section 321 US Imports Section 321 V2 US Imports Secti…" at bounding box center [204, 542] width 358 height 28
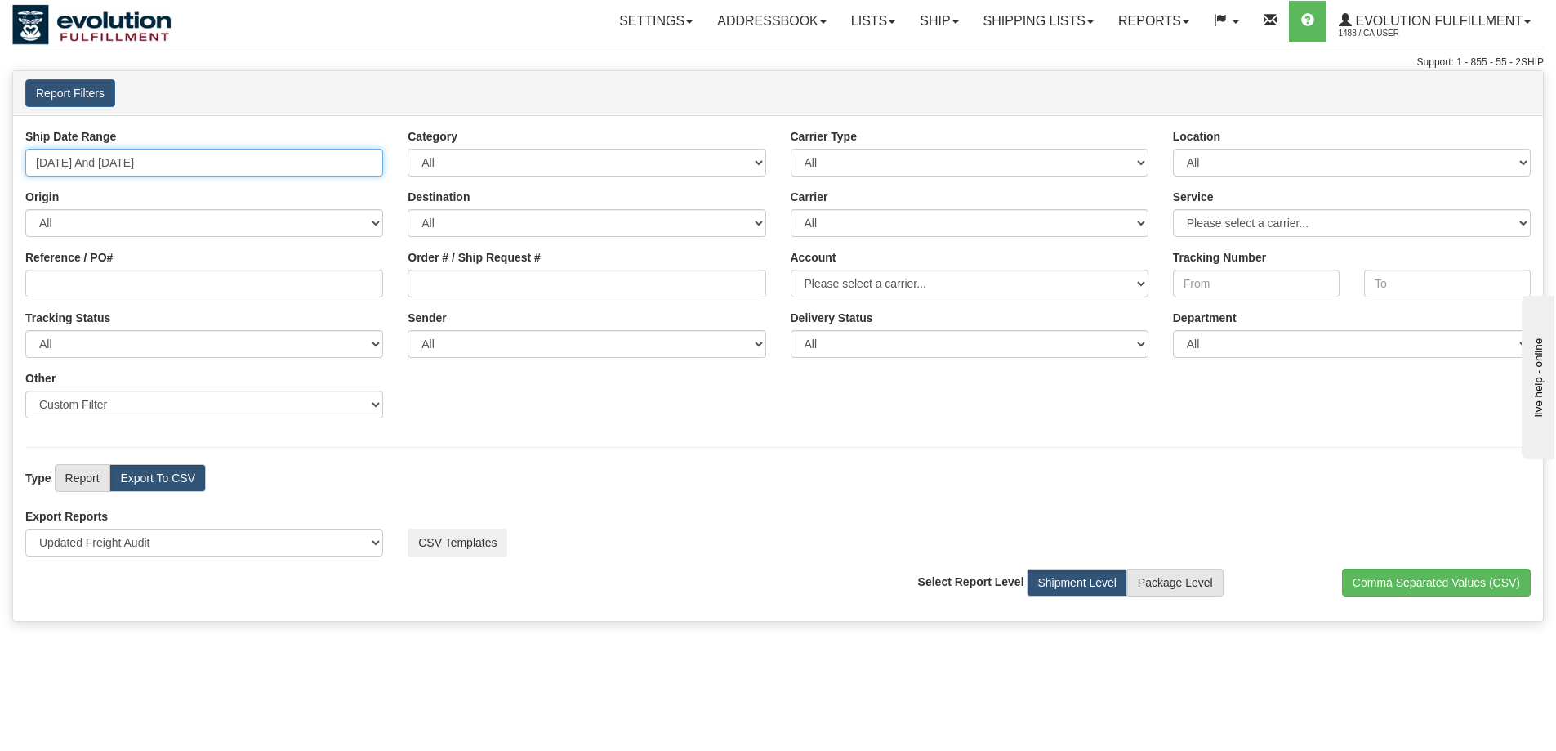
click at [289, 157] on input "09/06/2025 And 09/12/2025" at bounding box center [204, 163] width 358 height 28
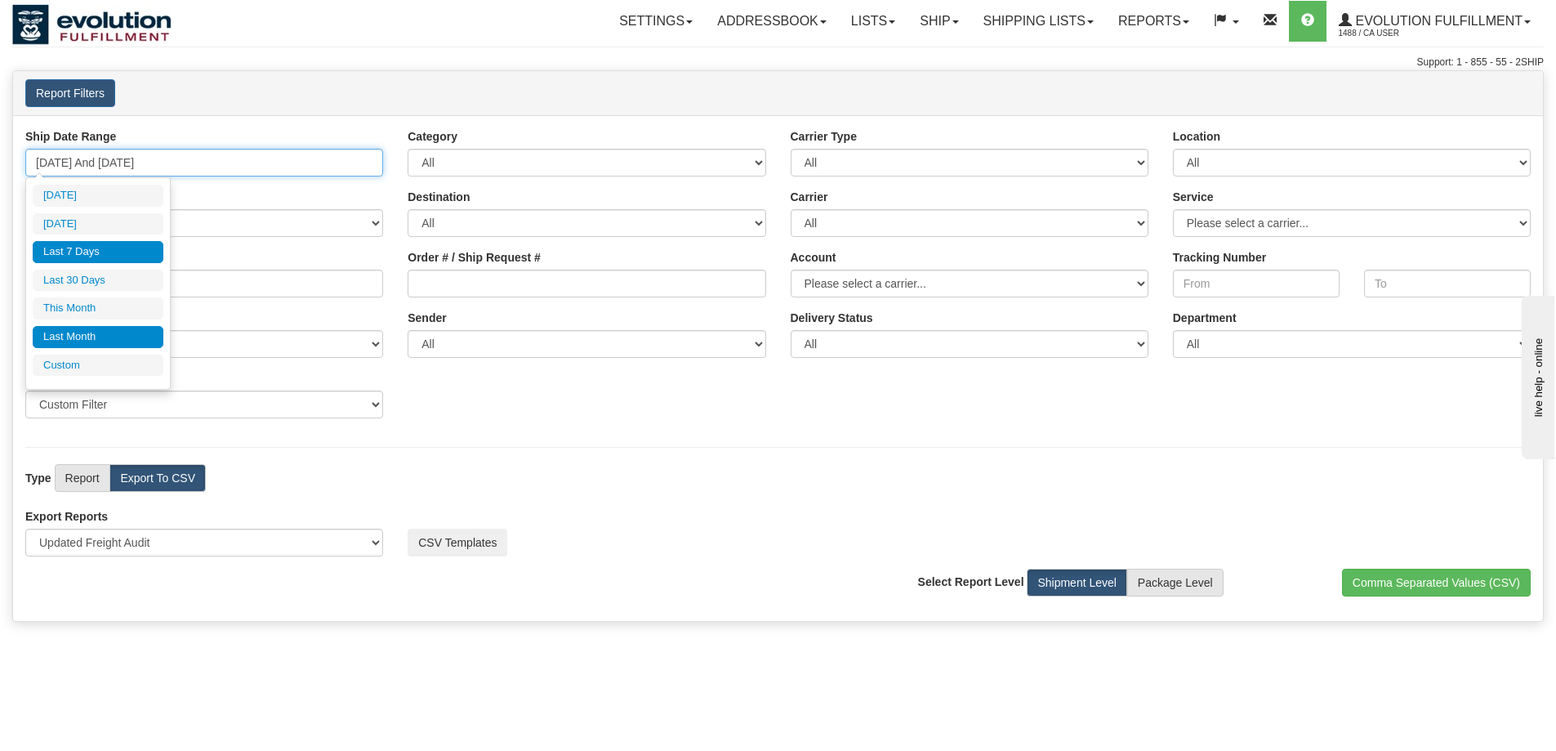
type input "09/06/2025"
type input "[DATE]"
click at [96, 354] on li "Custom" at bounding box center [98, 365] width 131 height 22
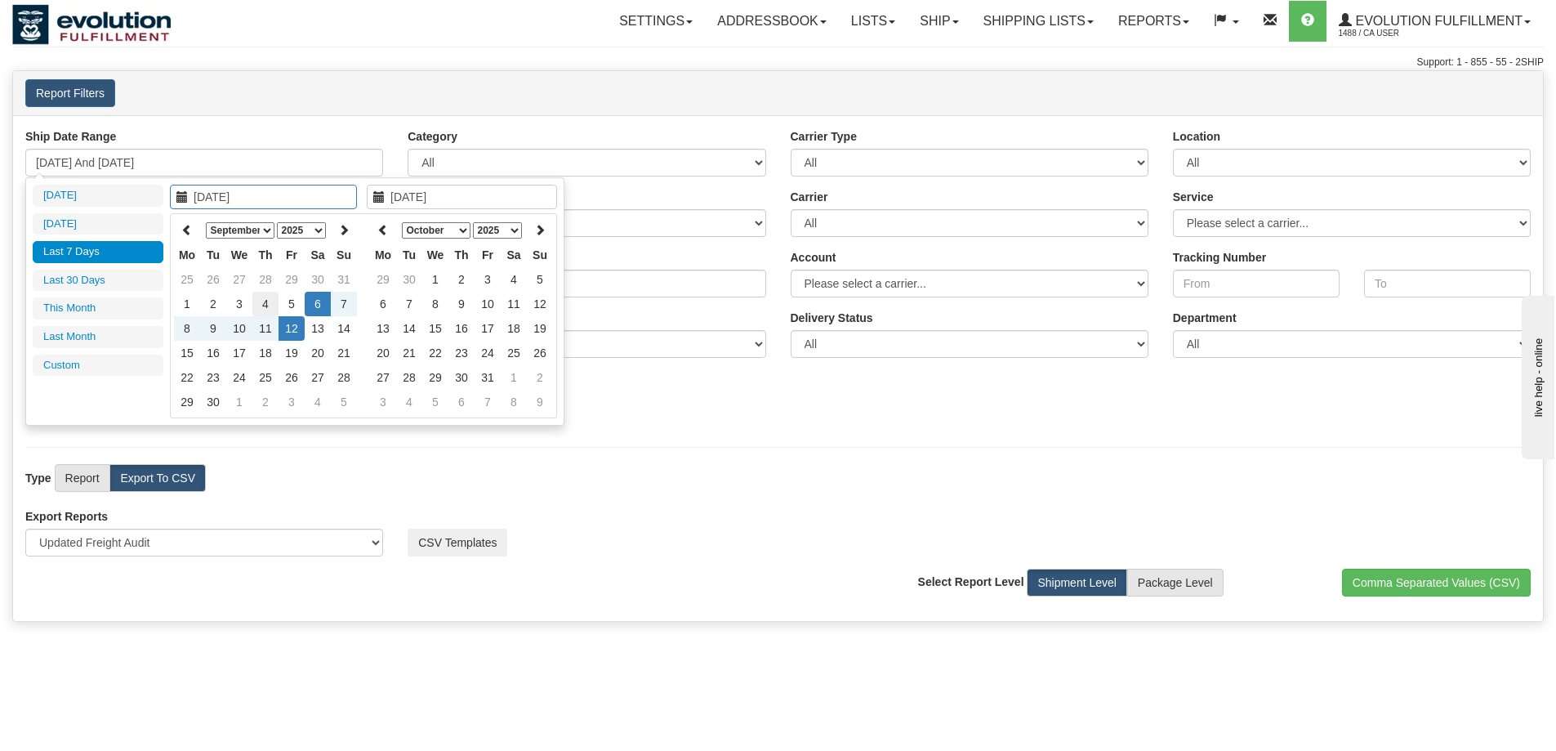
type input "08/01/2025"
type input "08/31/2025"
type input "09/06/2025"
type input "[DATE]"
click at [182, 230] on icon at bounding box center [186, 229] width 11 height 11
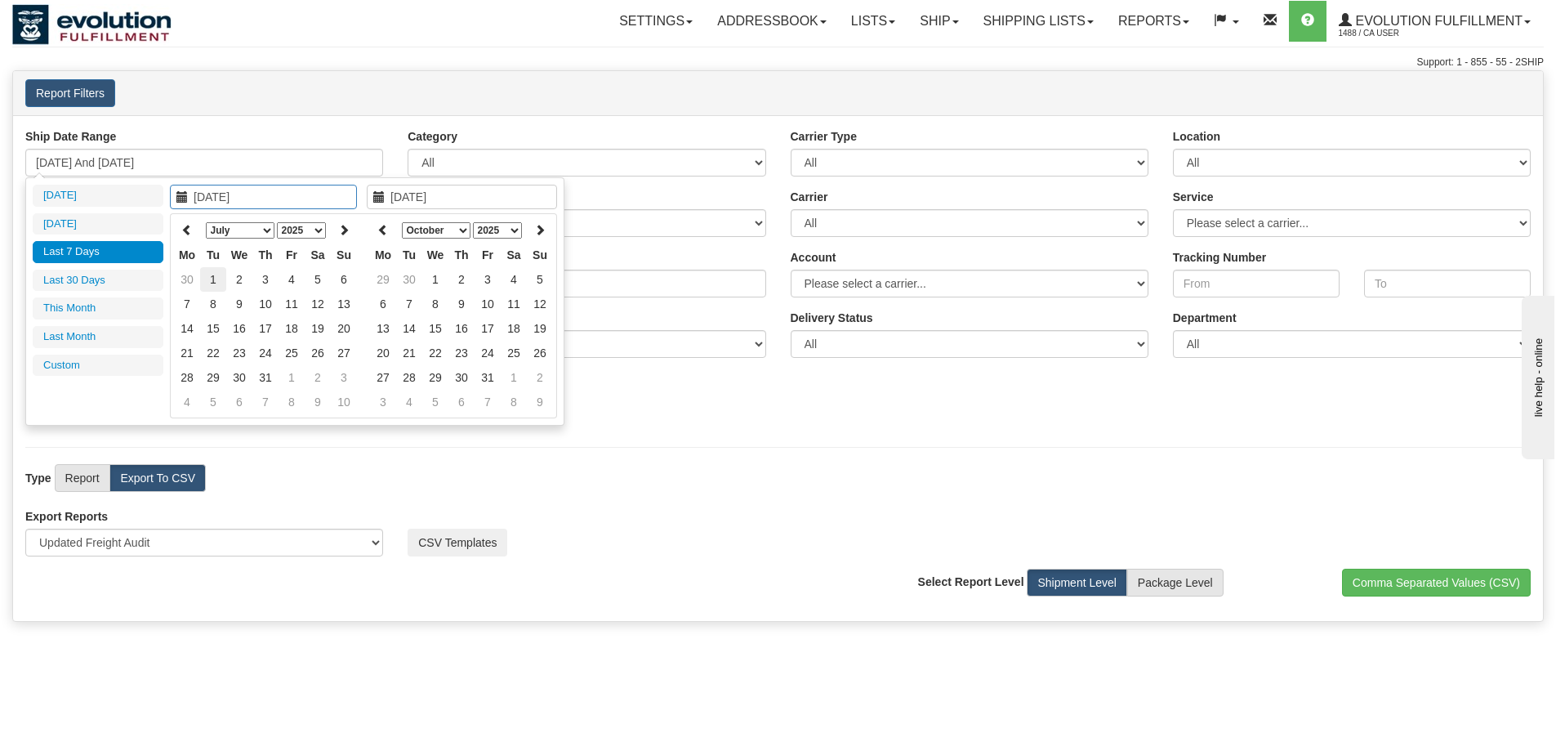
type input "07/01/2025"
click at [209, 275] on td "1" at bounding box center [213, 279] width 26 height 25
click at [388, 231] on icon at bounding box center [382, 229] width 11 height 11
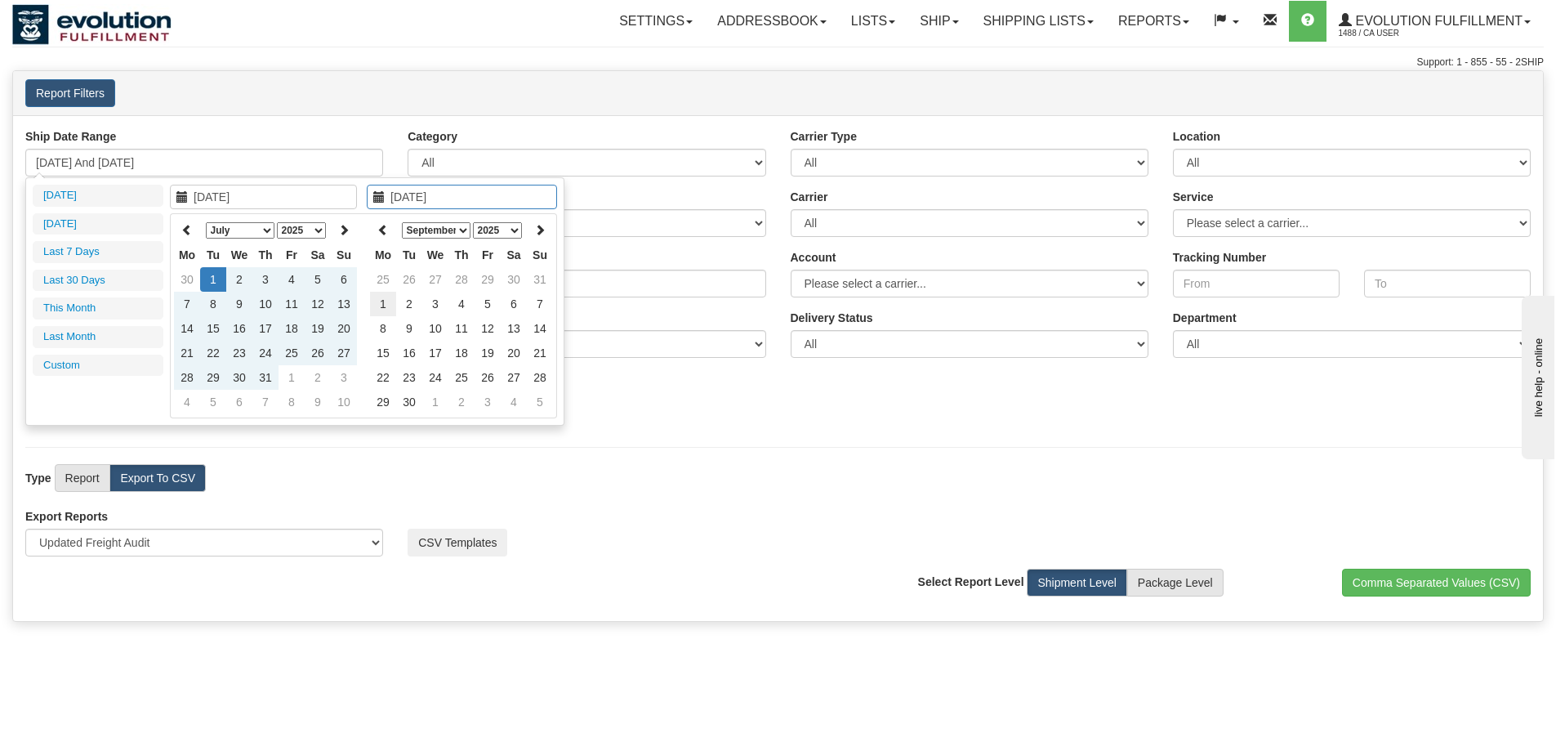
type input "09/01/2025"
click at [379, 306] on td "1" at bounding box center [383, 304] width 26 height 25
type input "07/01/2025 And 09/01/2025"
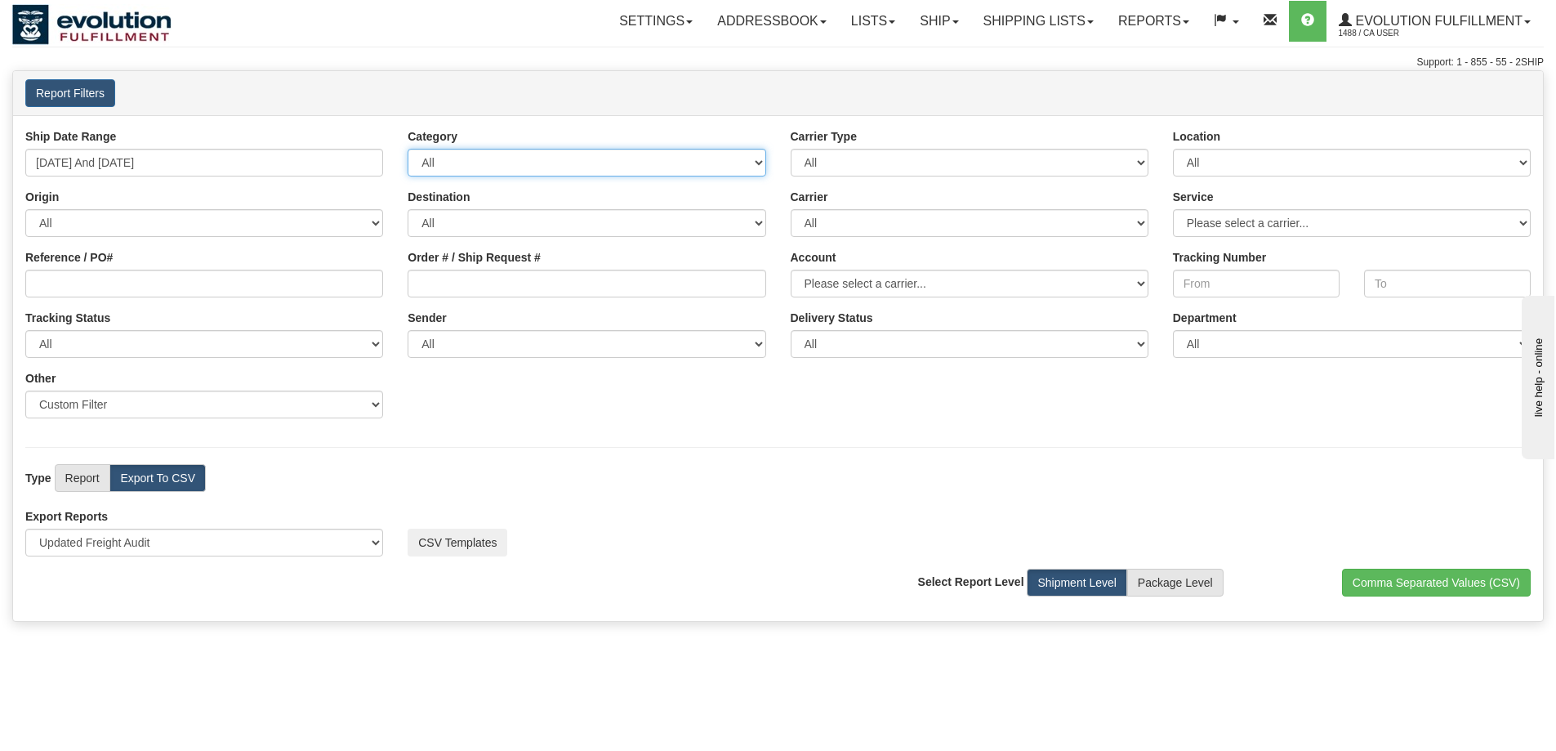
click at [495, 163] on select "All Inbound Outbound" at bounding box center [587, 163] width 358 height 28
click at [849, 163] on select "All Most Common Small Package (Parcel / Courier) International Less Than Truckl…" at bounding box center [970, 163] width 358 height 28
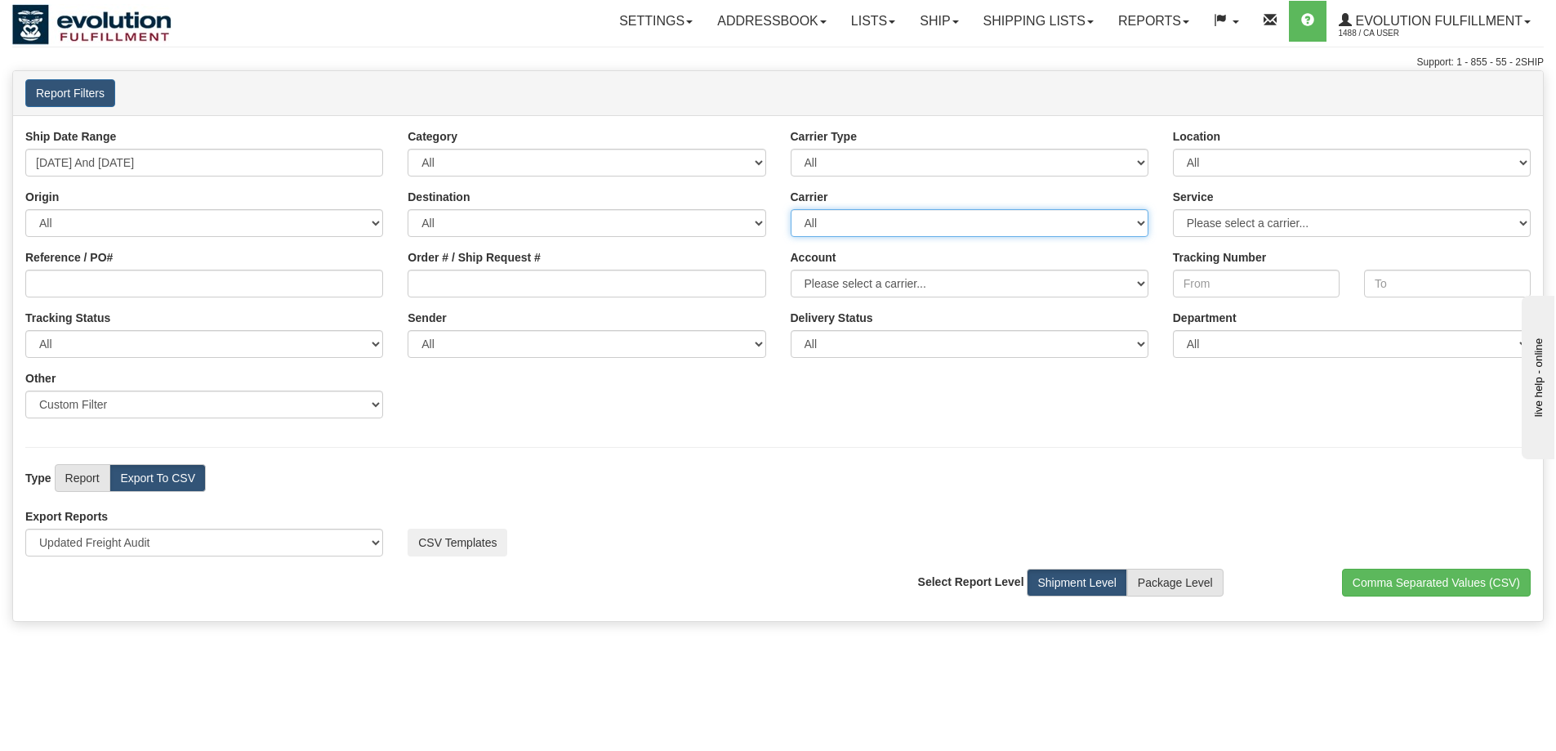
click at [846, 220] on select "All Canada Post Canpar DHL FedEx Express® FleetOptics Inc. GTA GSM Purolator TN…" at bounding box center [970, 223] width 358 height 28
click at [1215, 579] on label "Package Level" at bounding box center [1175, 582] width 96 height 28
radio input "true"
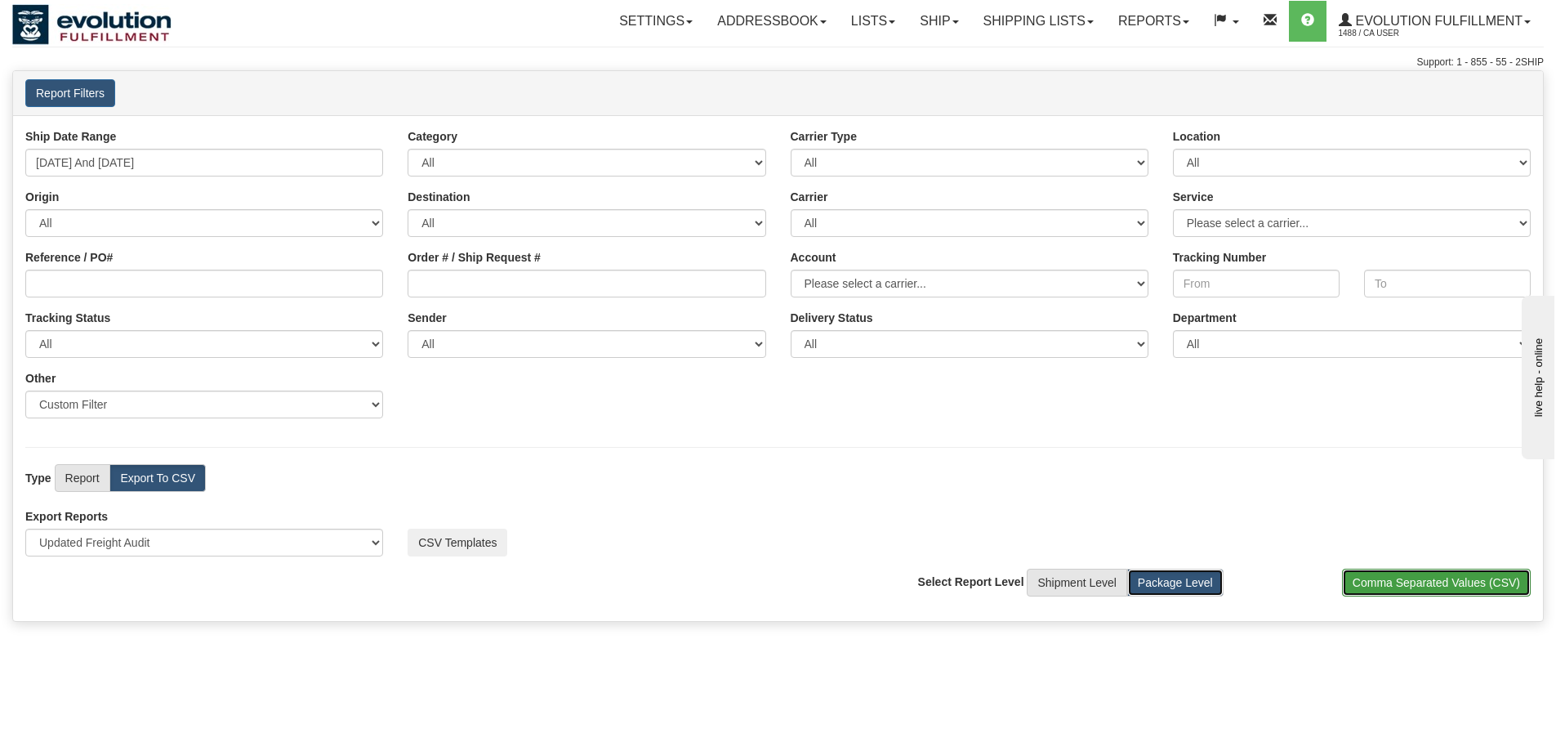
click at [1355, 575] on button "Comma Separated Values (CSV)" at bounding box center [1436, 582] width 189 height 28
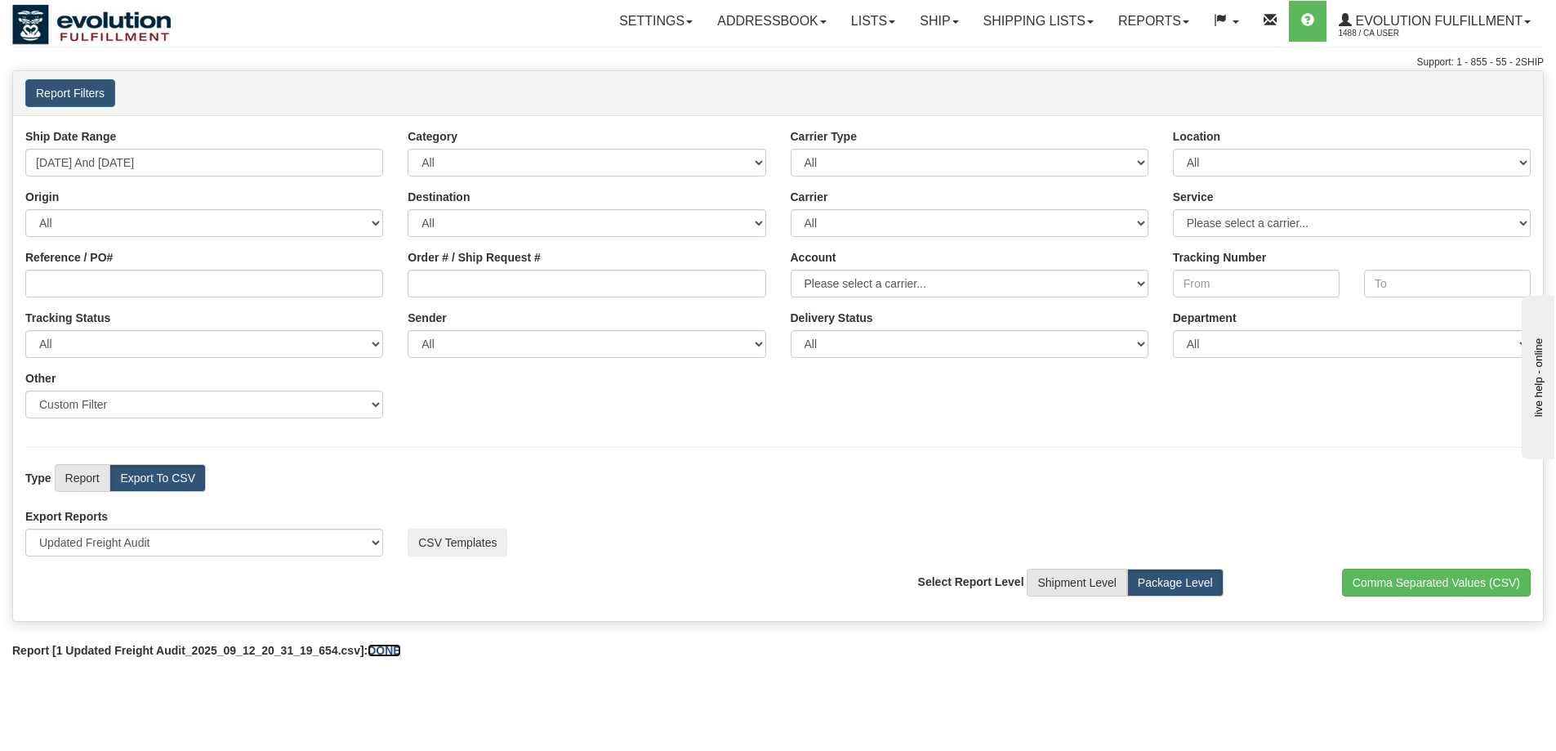
click at [399, 656] on link "DONE" at bounding box center [384, 650] width 33 height 13
